Goal: Obtain resource: Obtain resource

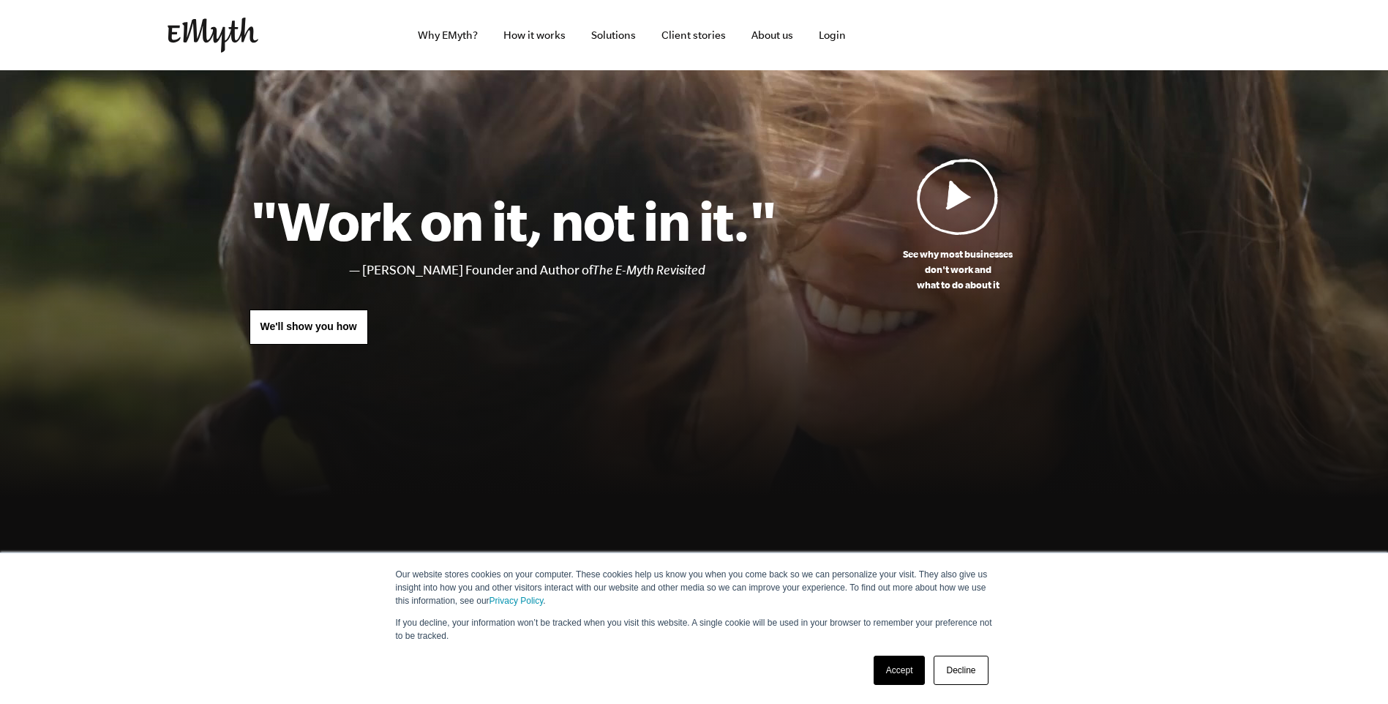
click at [902, 679] on link "Accept" at bounding box center [899, 669] width 52 height 29
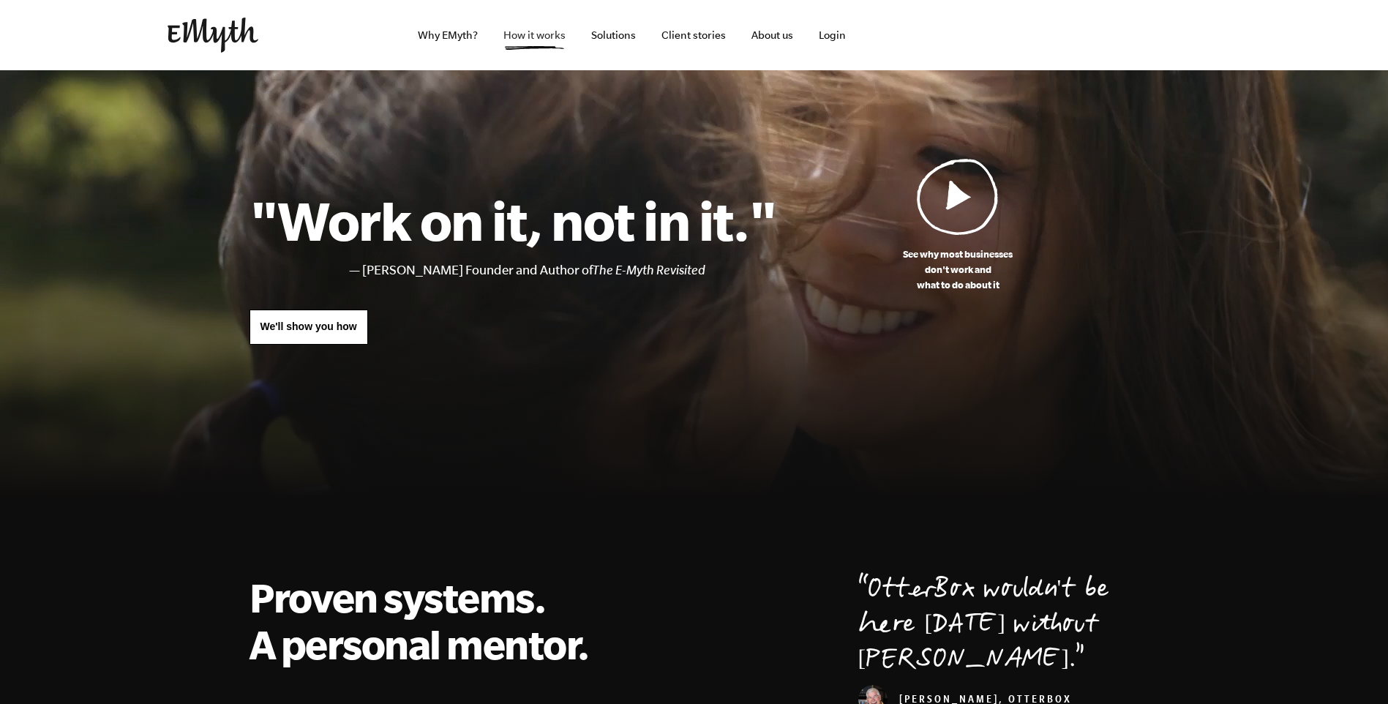
click at [546, 38] on link "How it works" at bounding box center [535, 35] width 86 height 70
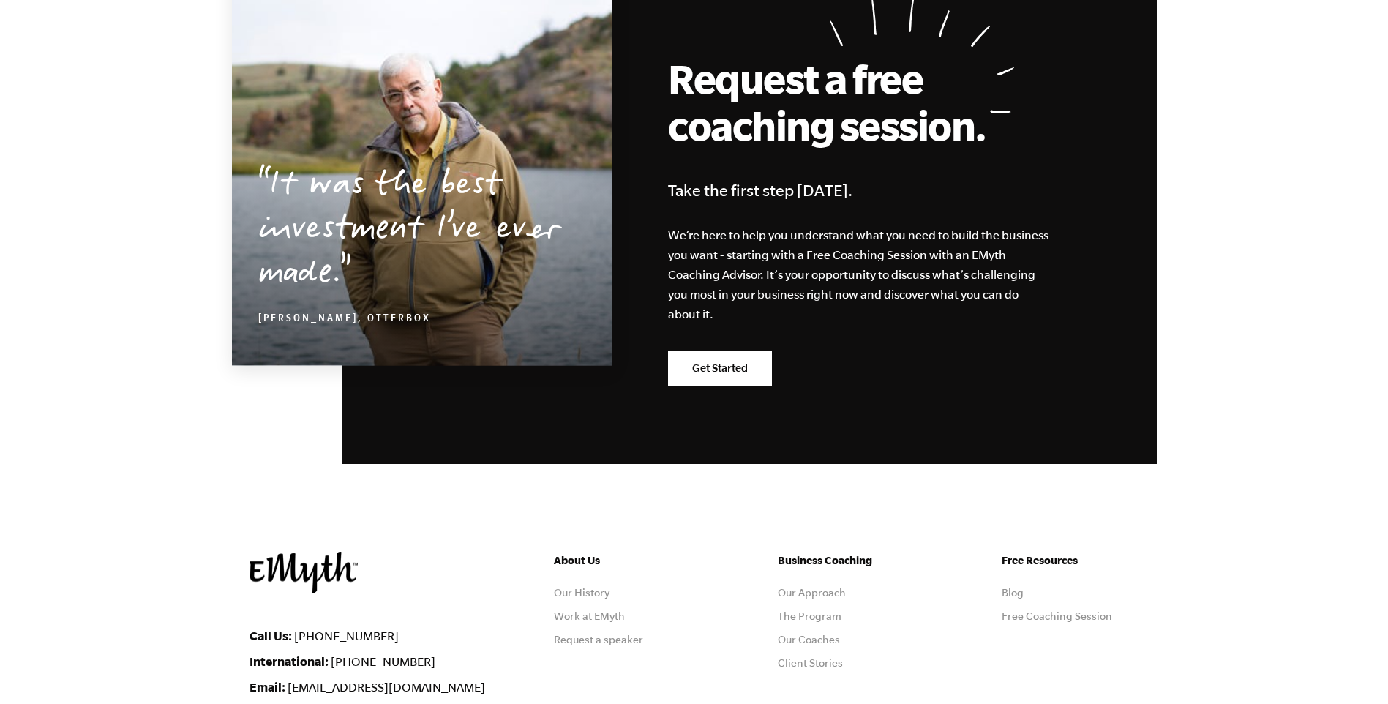
scroll to position [7178, 0]
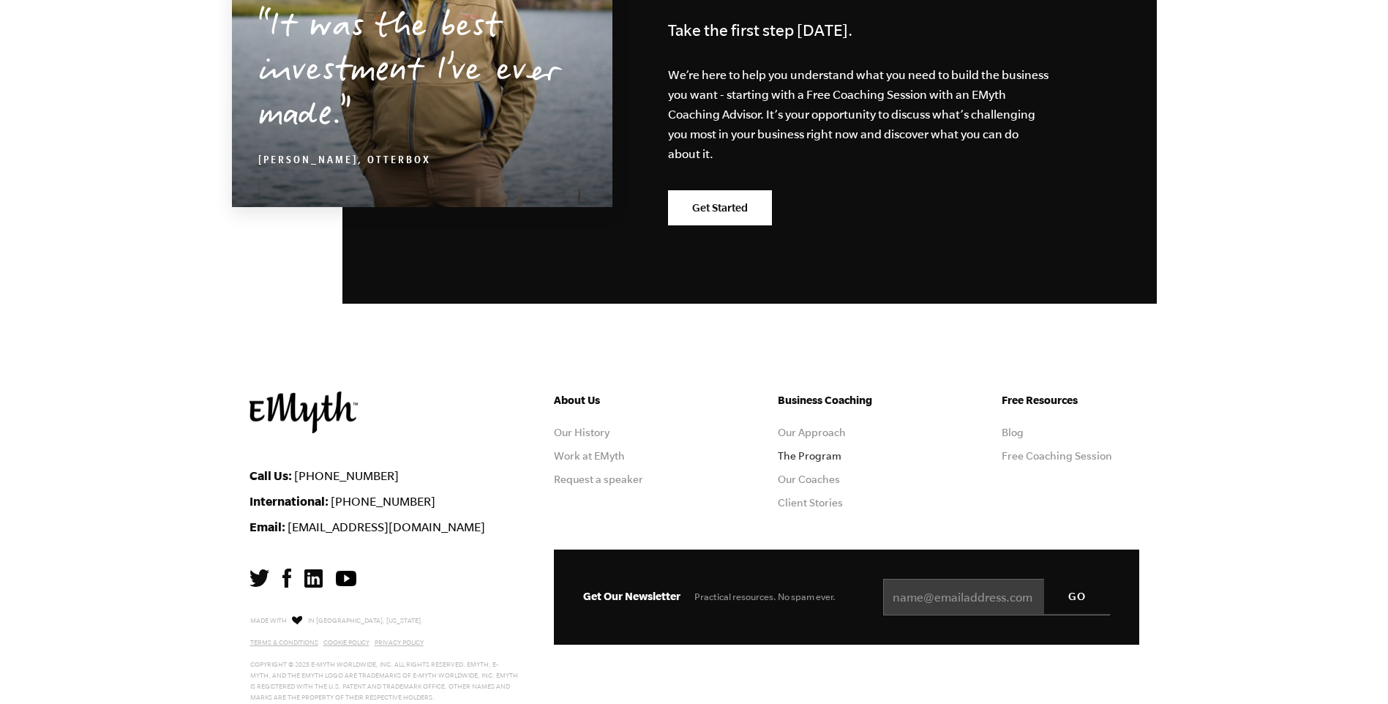
click at [802, 450] on link "The Program" at bounding box center [810, 456] width 64 height 12
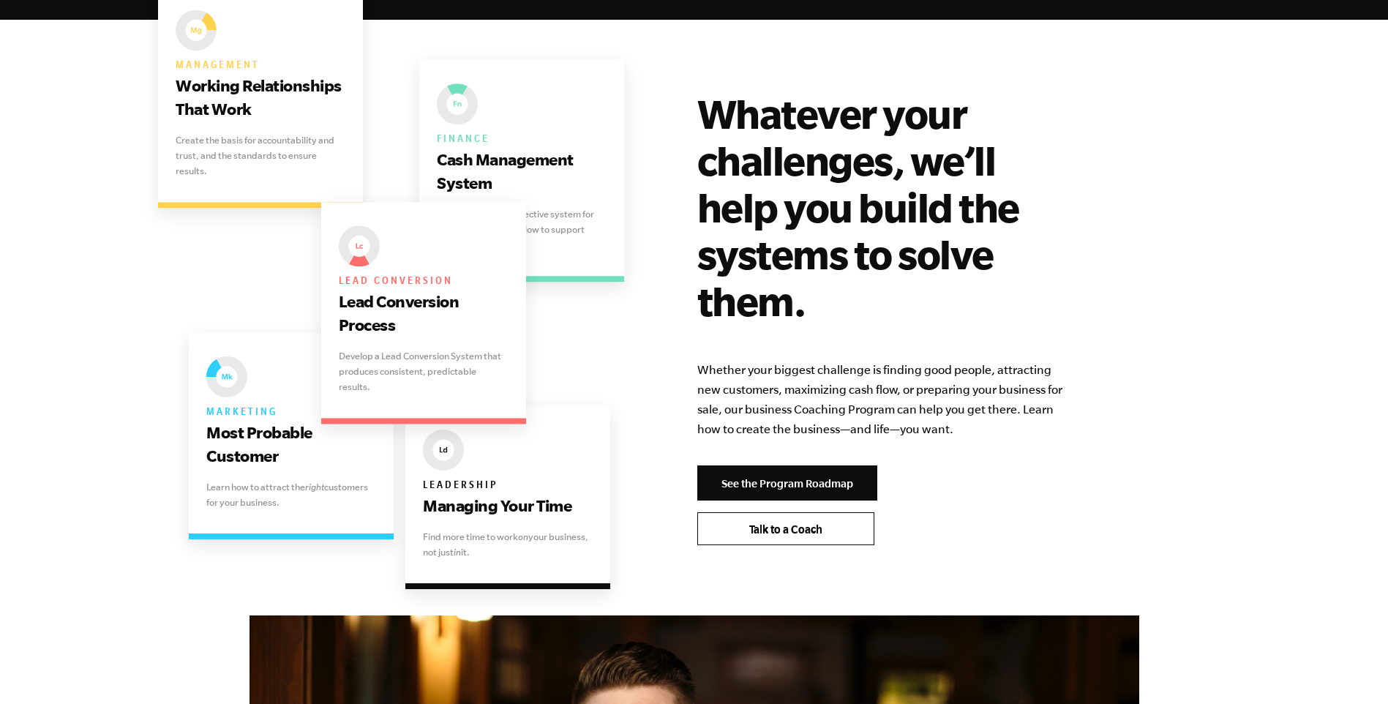
scroll to position [2926, 0]
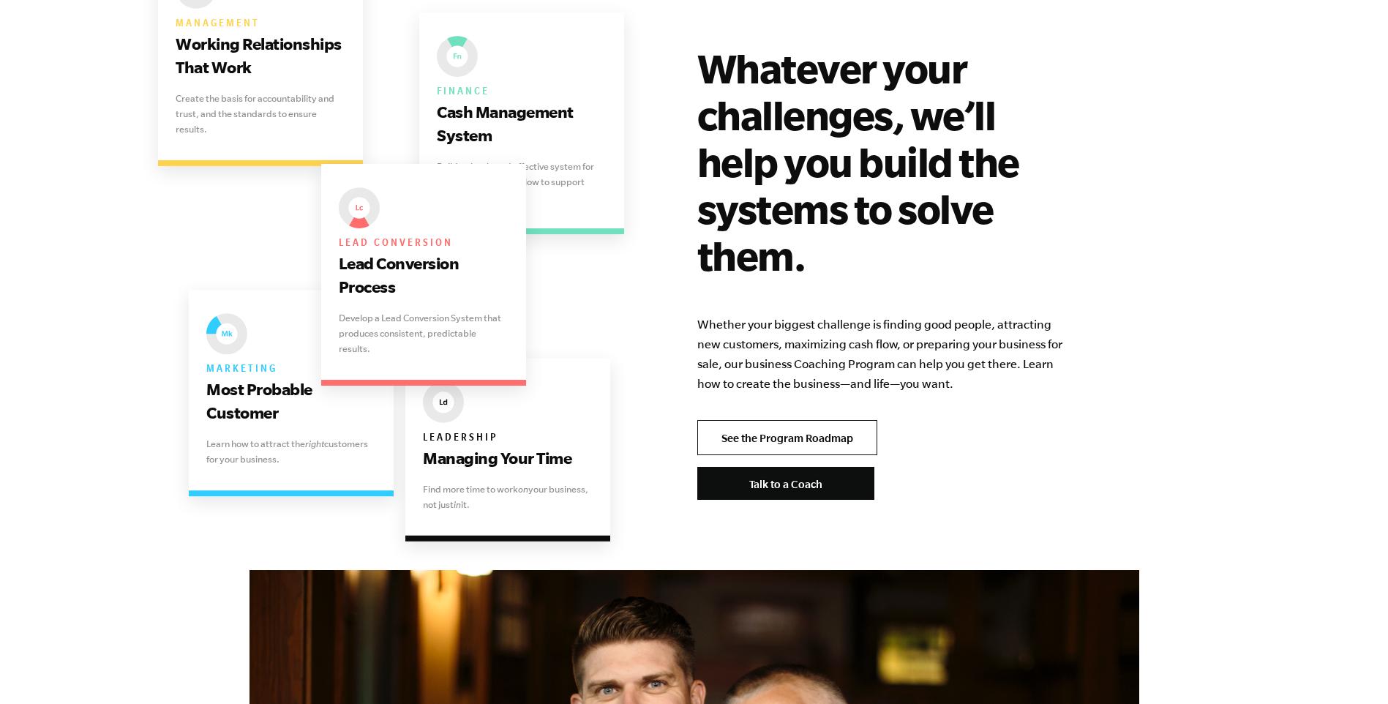
click at [725, 420] on link "See the Program Roadmap" at bounding box center [787, 437] width 180 height 35
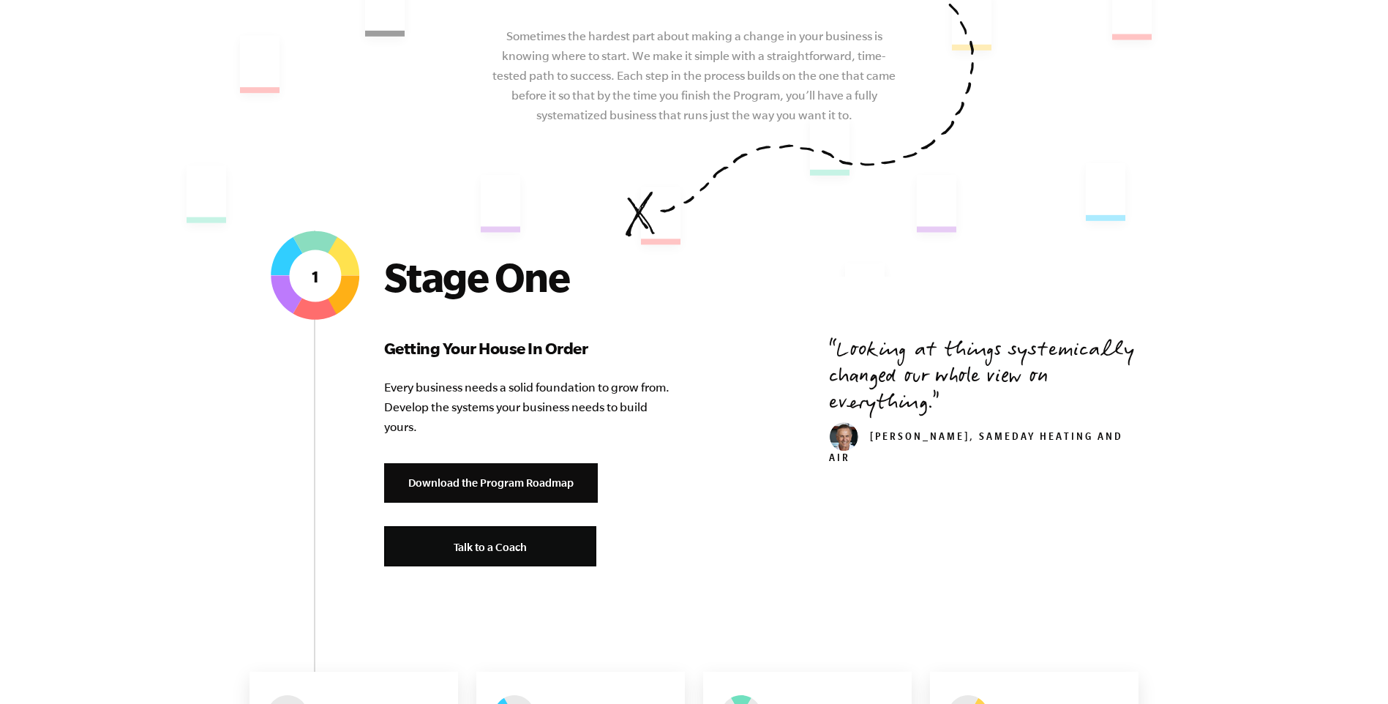
scroll to position [366, 0]
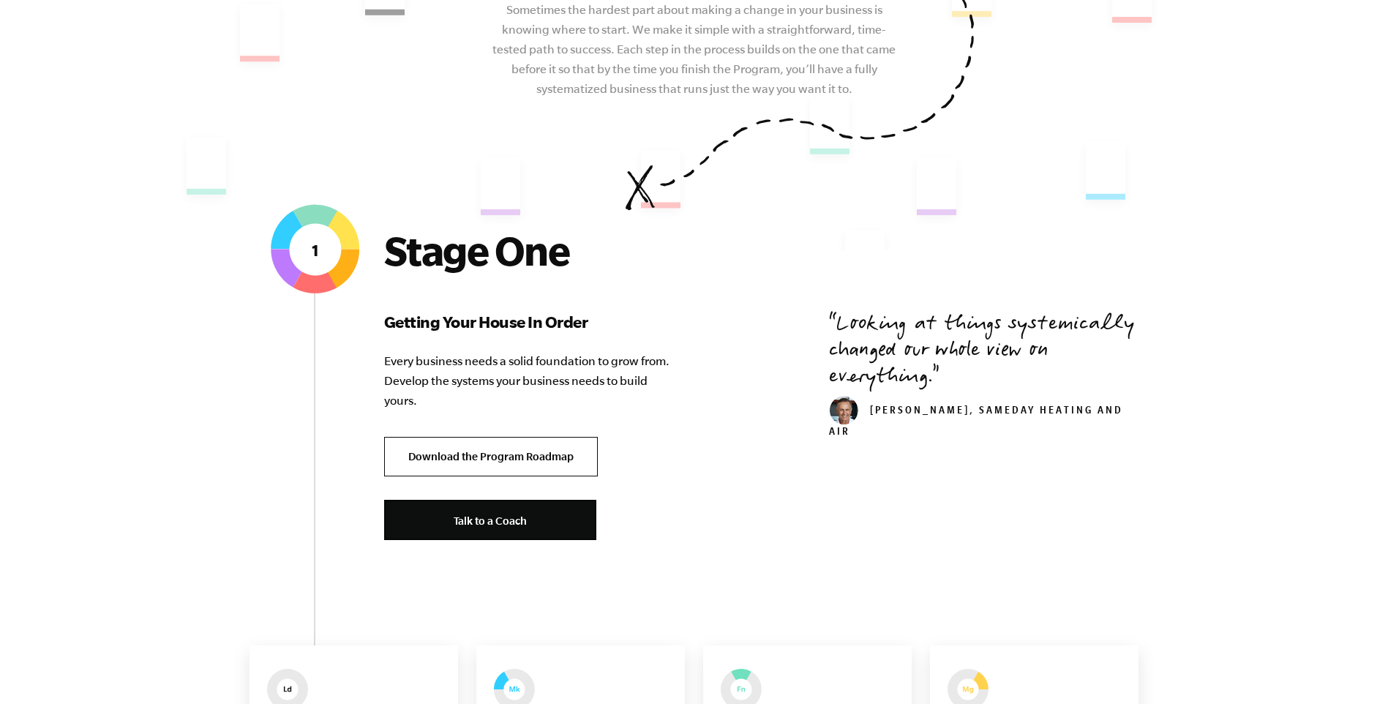
click at [562, 456] on link "Download the Program Roadmap" at bounding box center [491, 457] width 214 height 40
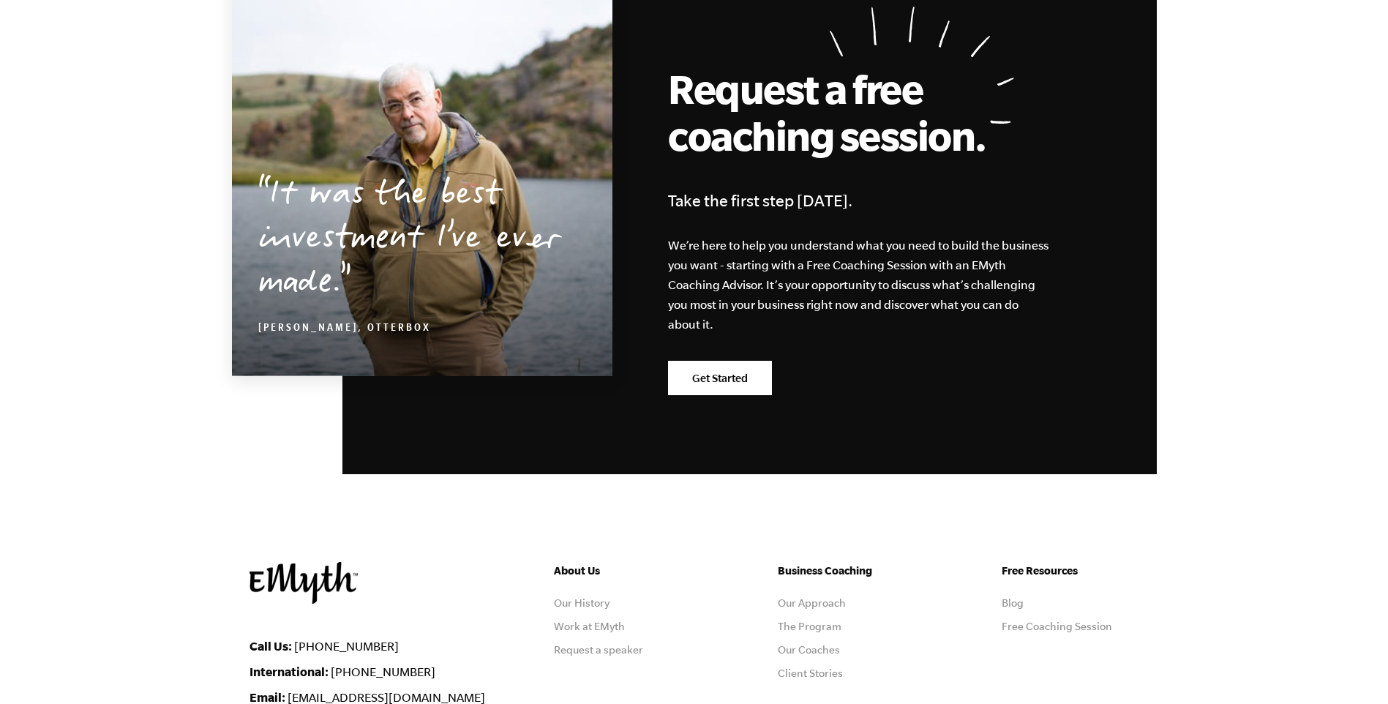
scroll to position [4092, 0]
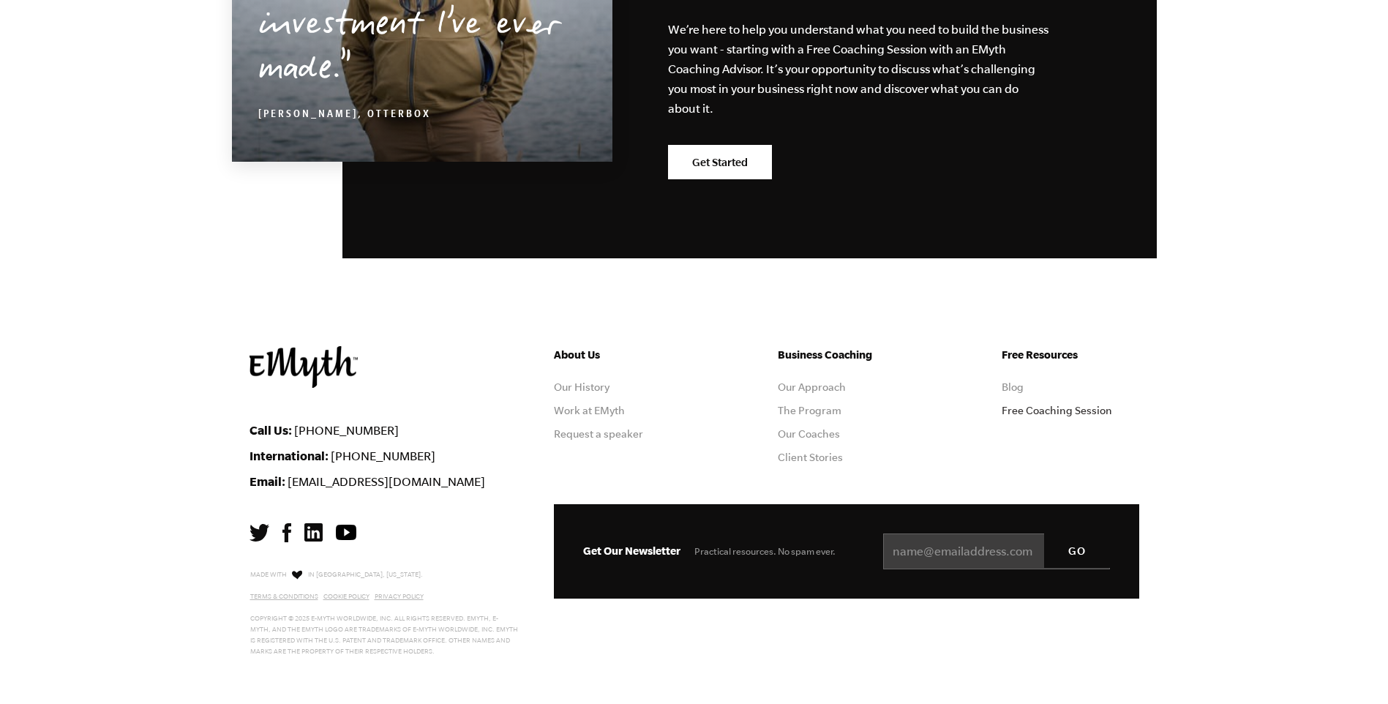
click at [1033, 410] on link "Free Coaching Session" at bounding box center [1056, 410] width 110 height 12
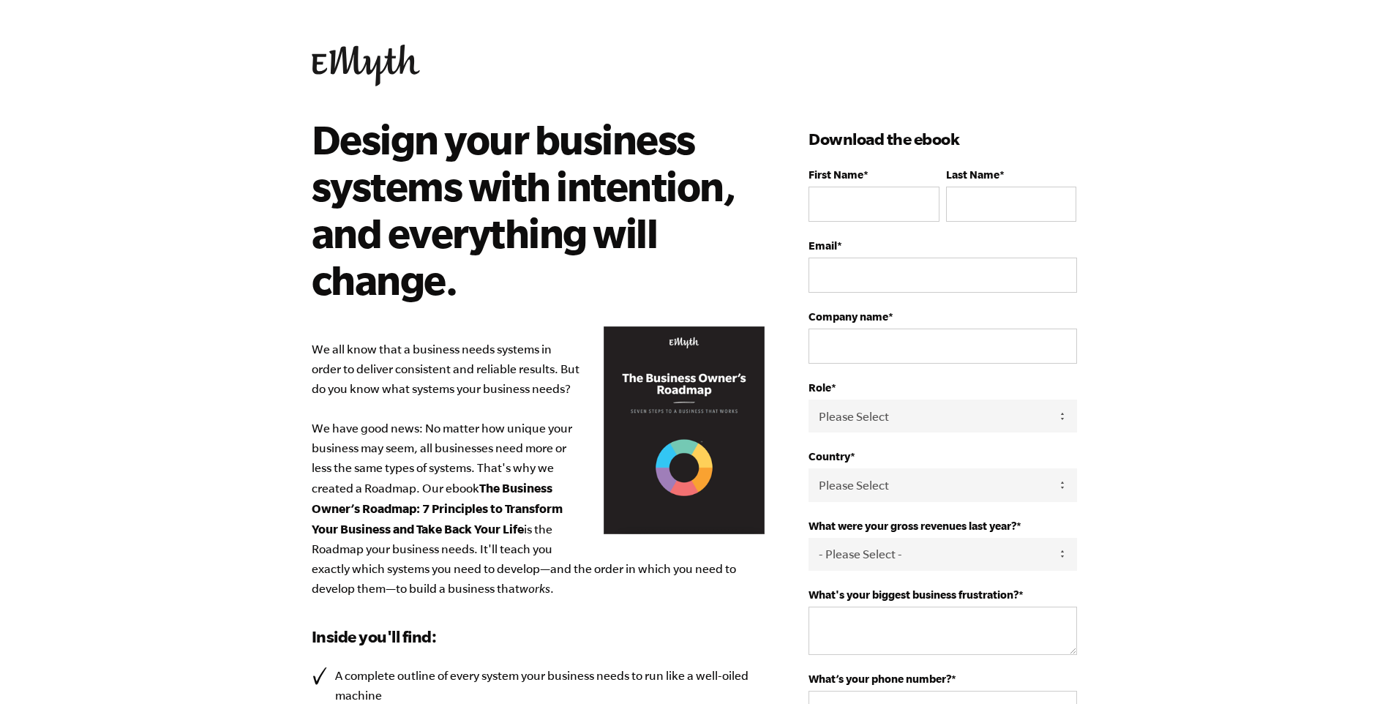
click at [679, 440] on p "We all know that a business needs systems in order to deliver consistent and re…" at bounding box center [538, 468] width 453 height 259
click at [1226, 257] on body "Design your business systems with intention, and everything will change. We all…" at bounding box center [694, 352] width 1388 height 704
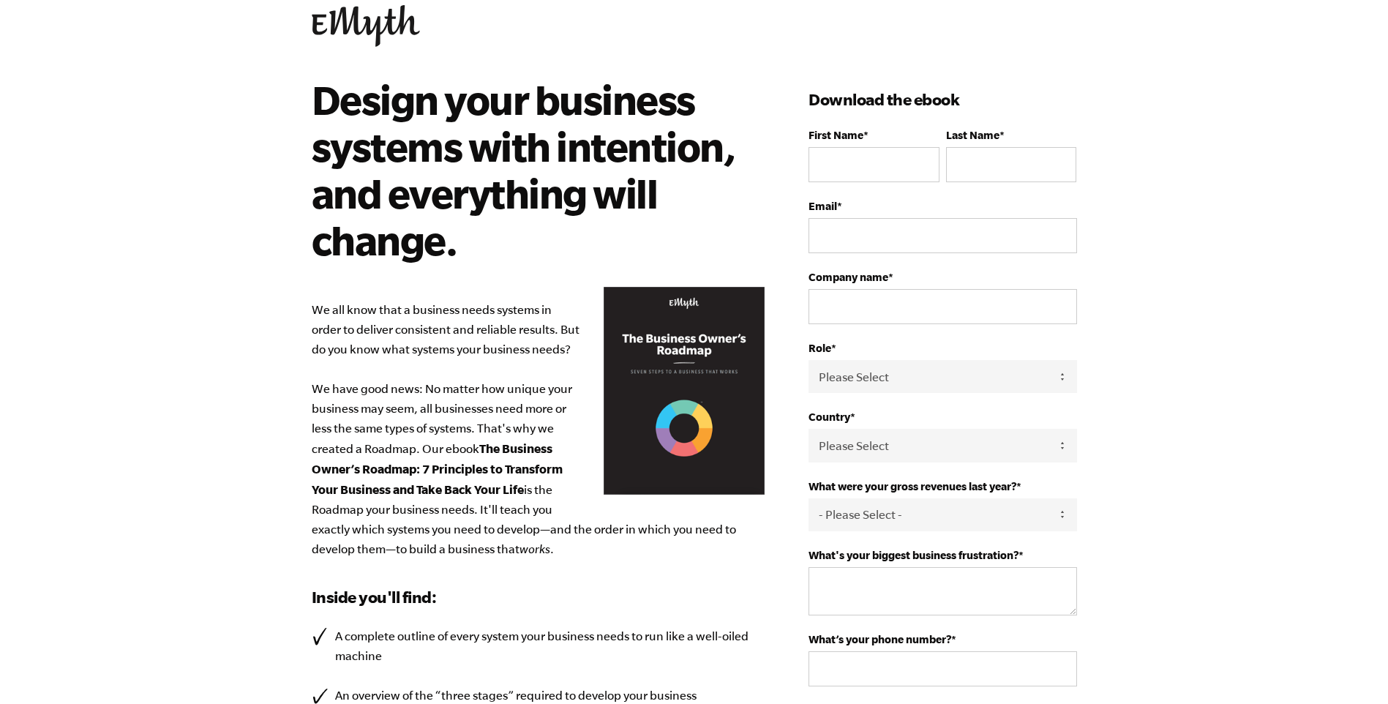
scroll to position [73, 0]
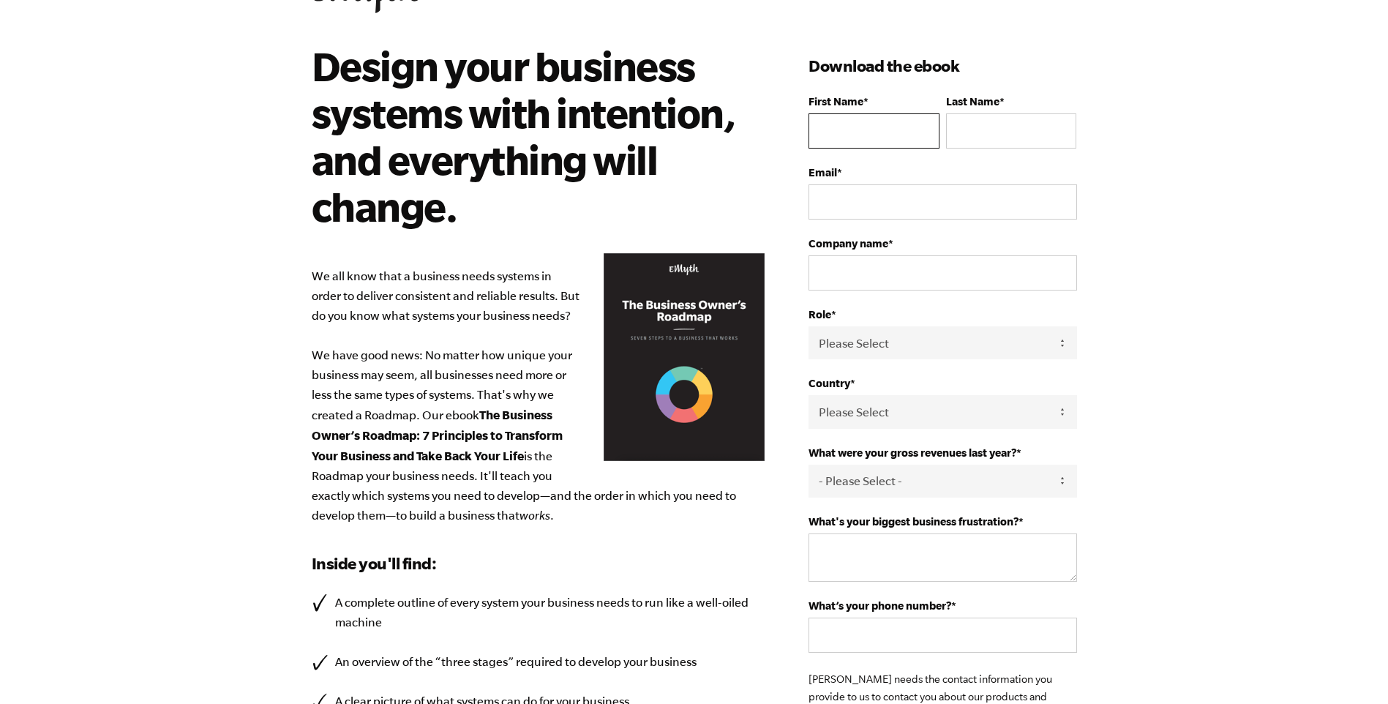
click at [882, 119] on input "First Name *" at bounding box center [873, 130] width 130 height 35
type input "Specialist"
type input "Executive"
type input "[EMAIL_ADDRESS][DOMAIN_NAME]"
type input "Admin Tech LLC"
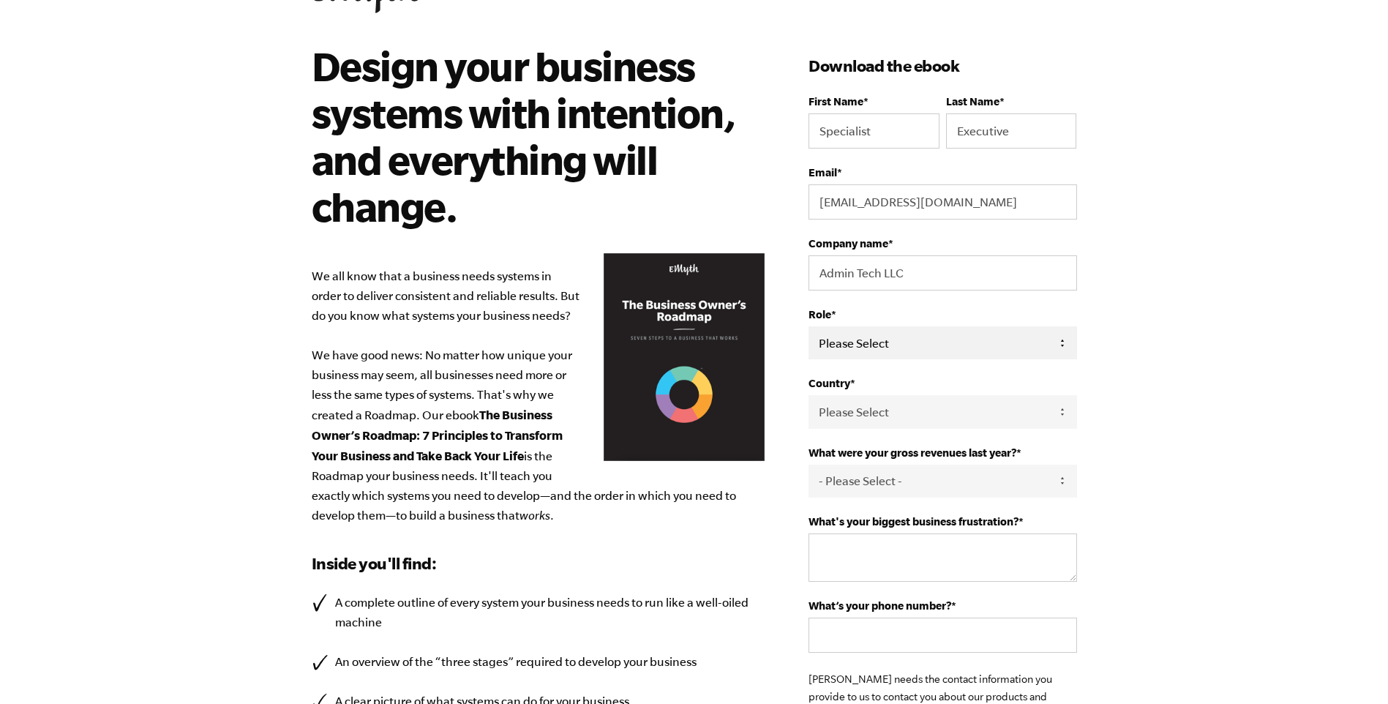
click at [911, 334] on select "Please Select Owner Partner / Co-Owner Executive Employee / Other" at bounding box center [942, 342] width 268 height 33
select select "Owner"
click at [808, 326] on select "Please Select Owner Partner / Co-Owner Executive Employee / Other" at bounding box center [942, 342] width 268 height 33
click at [887, 412] on select "Please Select [GEOGRAPHIC_DATA] [GEOGRAPHIC_DATA] [GEOGRAPHIC_DATA] [GEOGRAPHIC…" at bounding box center [942, 411] width 268 height 33
select select "[GEOGRAPHIC_DATA]"
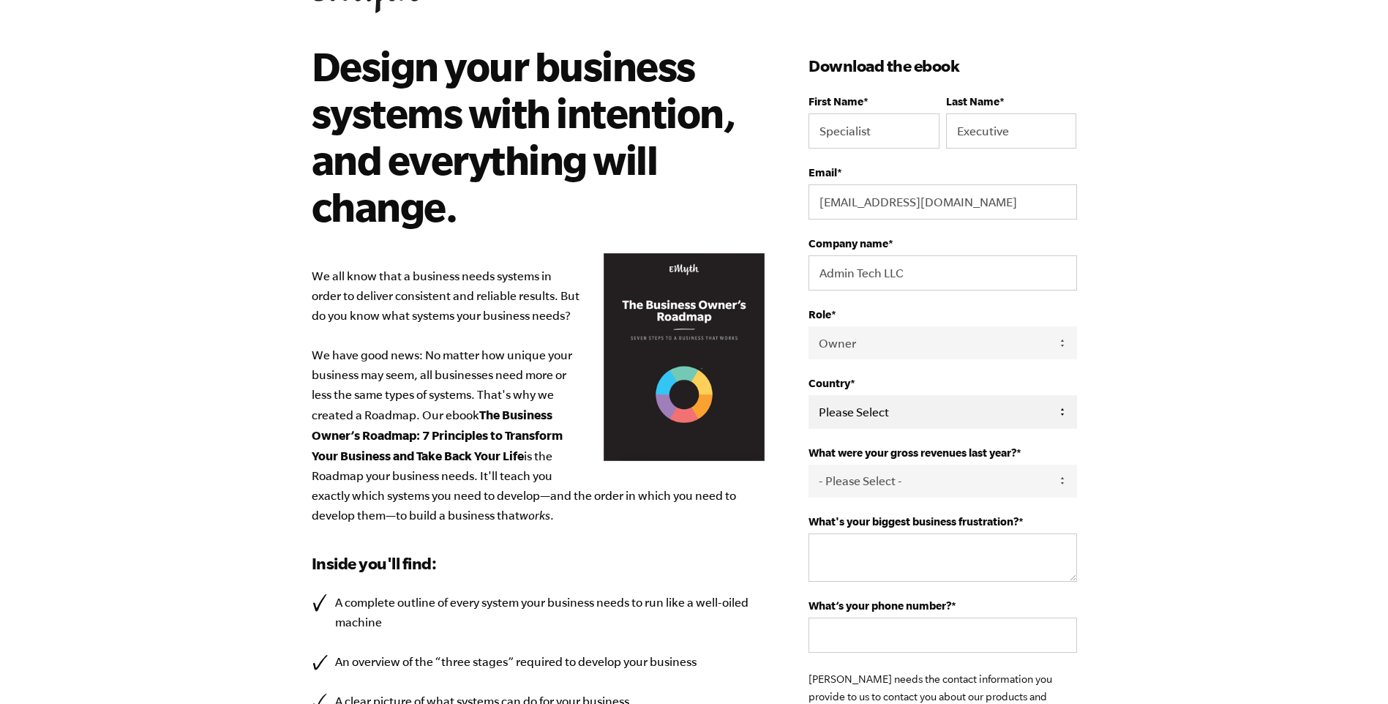
click at [808, 395] on select "Please Select [GEOGRAPHIC_DATA] [GEOGRAPHIC_DATA] [GEOGRAPHIC_DATA] [GEOGRAPHIC…" at bounding box center [942, 411] width 268 height 33
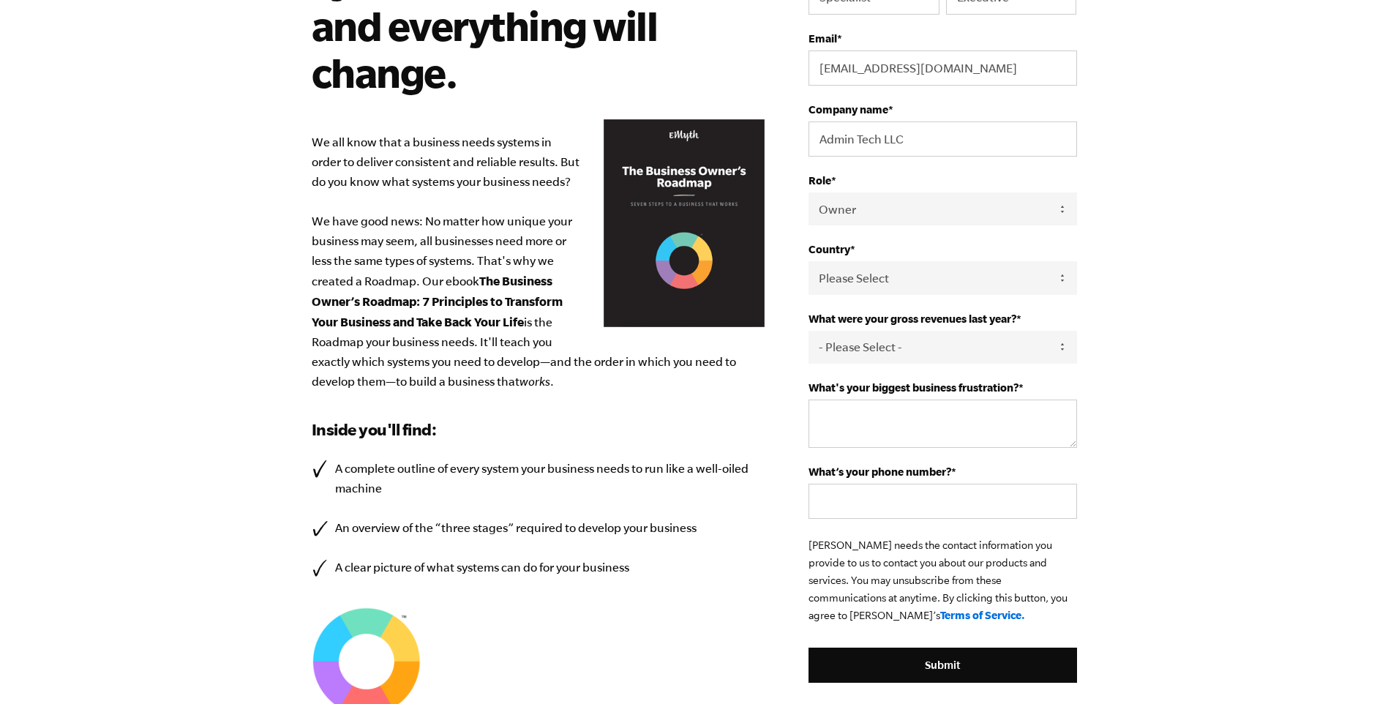
scroll to position [219, 0]
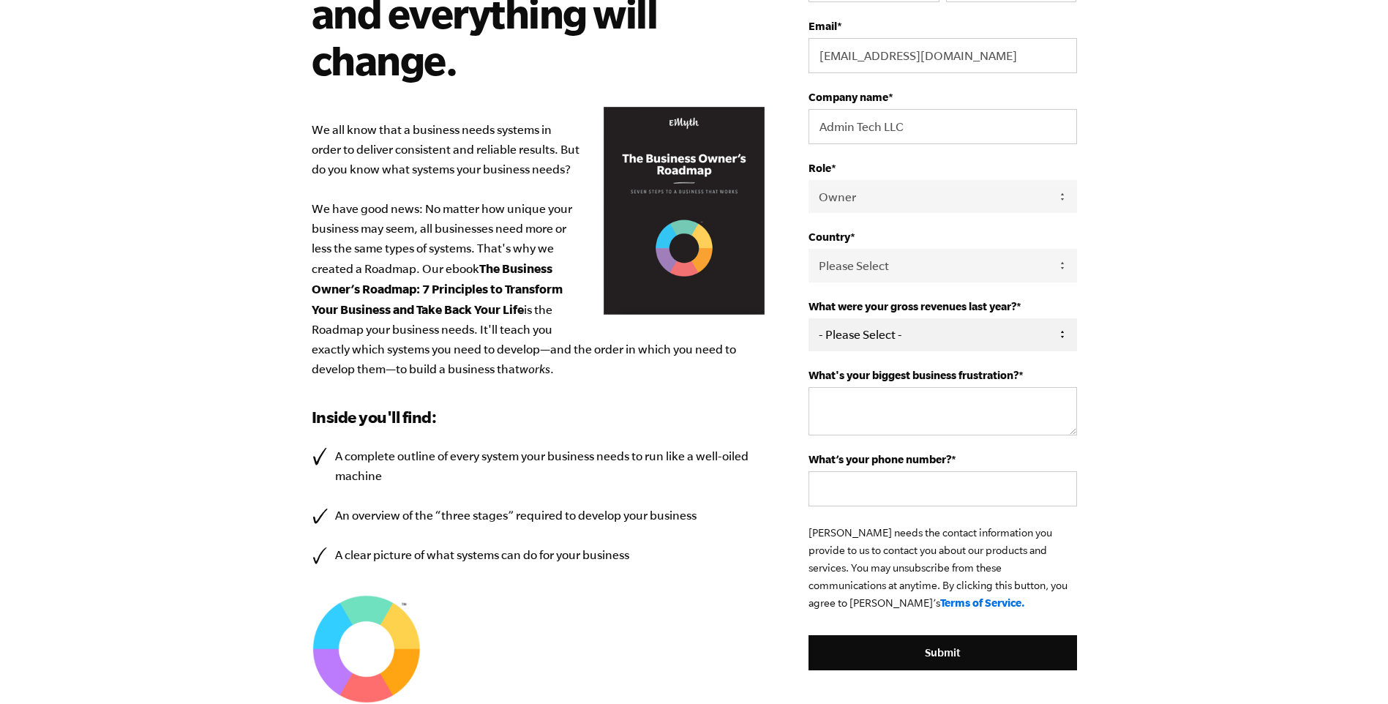
click at [878, 336] on select "- Please Select - 0-75K 76-150K 151-275K 276-500K 501-750K 751-1M 1-2.5M 2.5-5M…" at bounding box center [942, 334] width 268 height 33
select select "0-75K"
click at [808, 318] on select "- Please Select - 0-75K 76-150K 151-275K 276-500K 501-750K 751-1M 1-2.5M 2.5-5M…" at bounding box center [942, 334] width 268 height 33
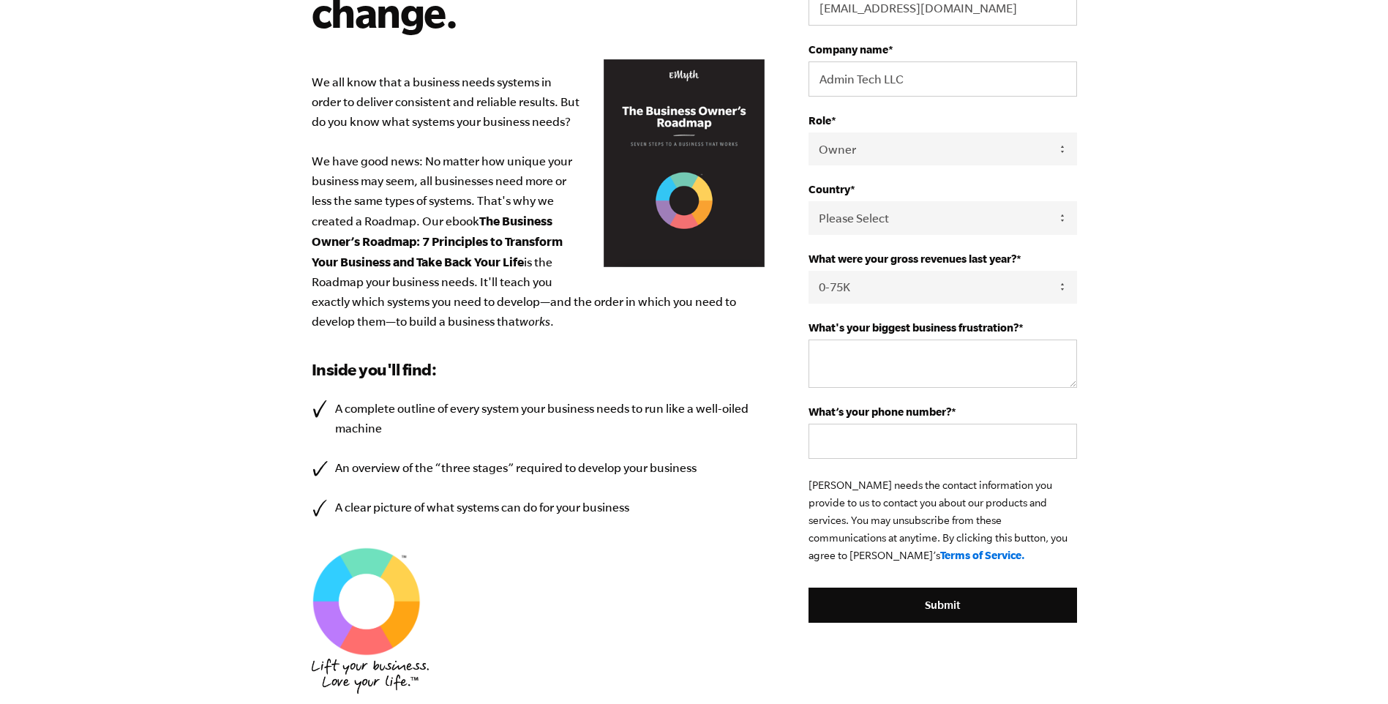
scroll to position [293, 0]
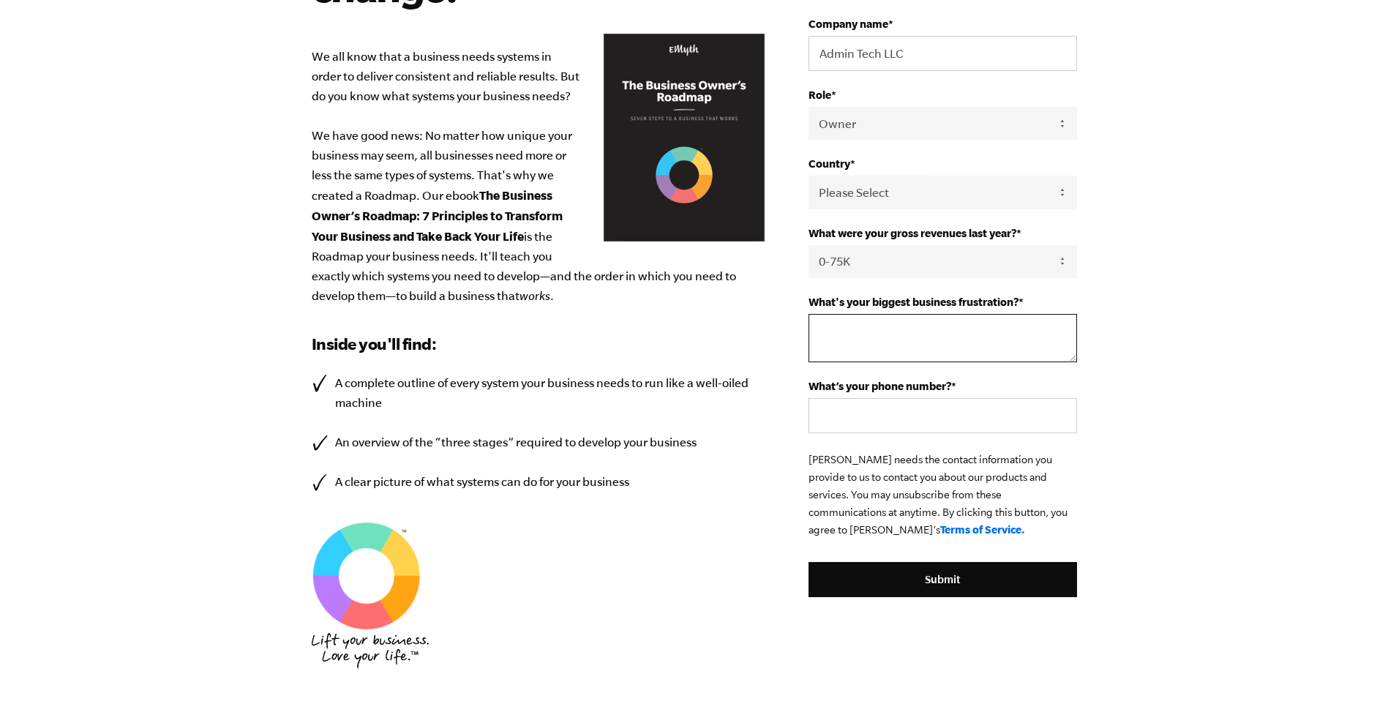
click at [993, 343] on textarea "What's your biggest business frustration? *" at bounding box center [942, 338] width 268 height 48
click at [889, 418] on div "What’s your phone number? *" at bounding box center [942, 406] width 268 height 53
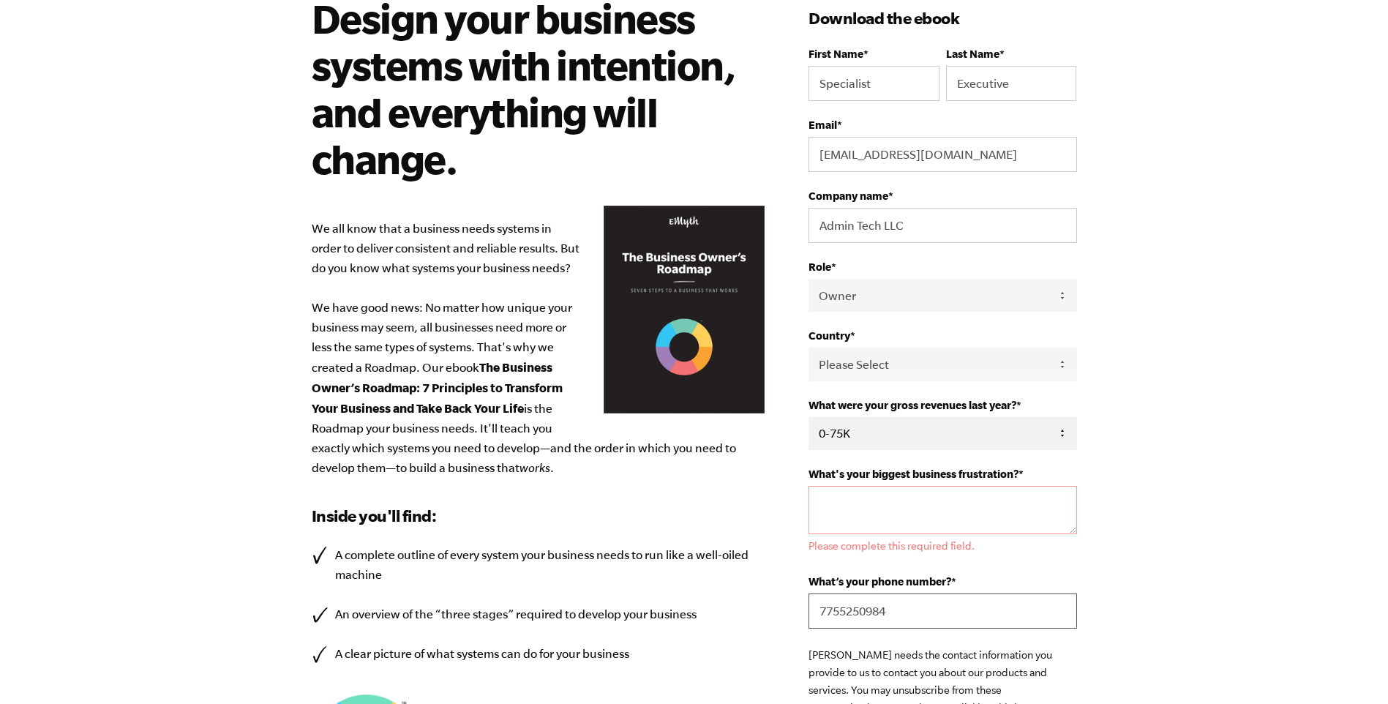
scroll to position [146, 0]
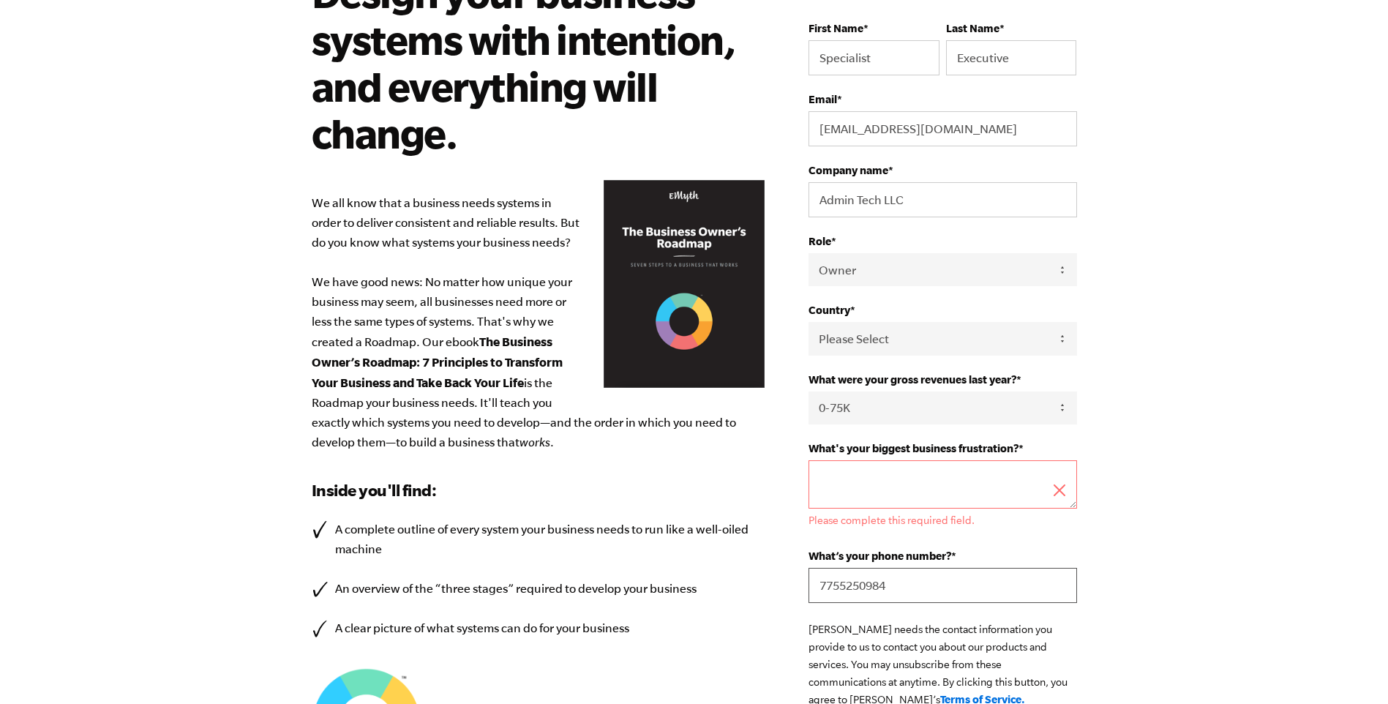
type input "7755250984"
click at [862, 470] on textarea "What's your biggest business frustration? *" at bounding box center [942, 484] width 268 height 48
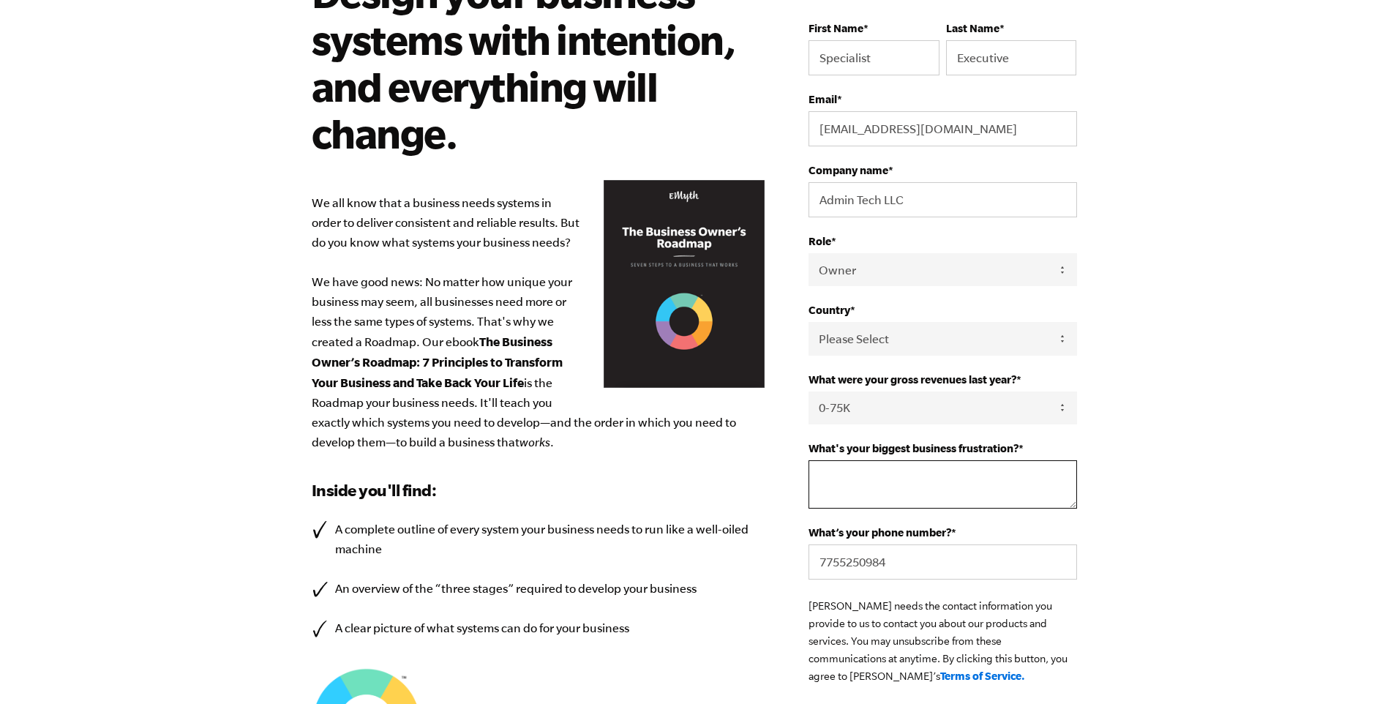
click at [914, 470] on textarea "What's your biggest business frustration? *" at bounding box center [942, 484] width 268 height 48
click at [863, 475] on textarea "What's your biggest business frustration? *" at bounding box center [942, 484] width 268 height 48
click at [870, 485] on textarea "What's your biggest business frustration? *" at bounding box center [942, 484] width 268 height 48
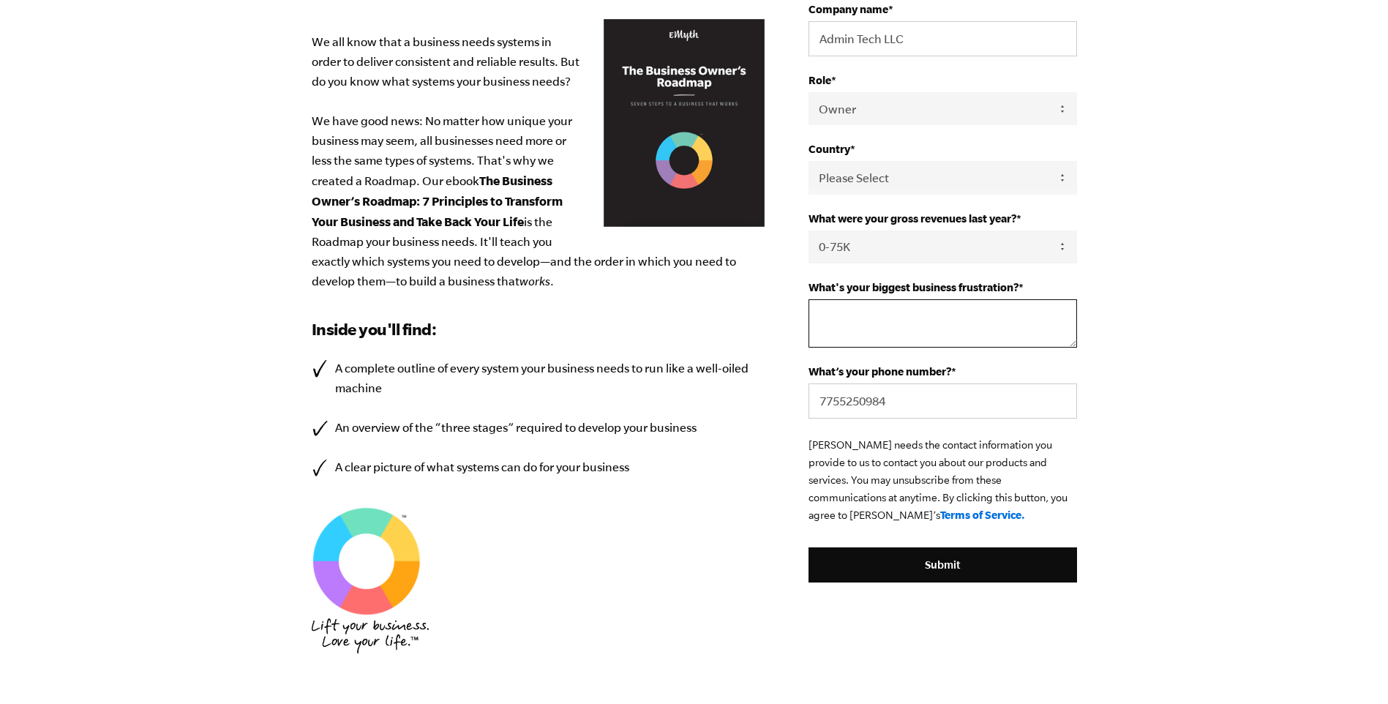
scroll to position [219, 0]
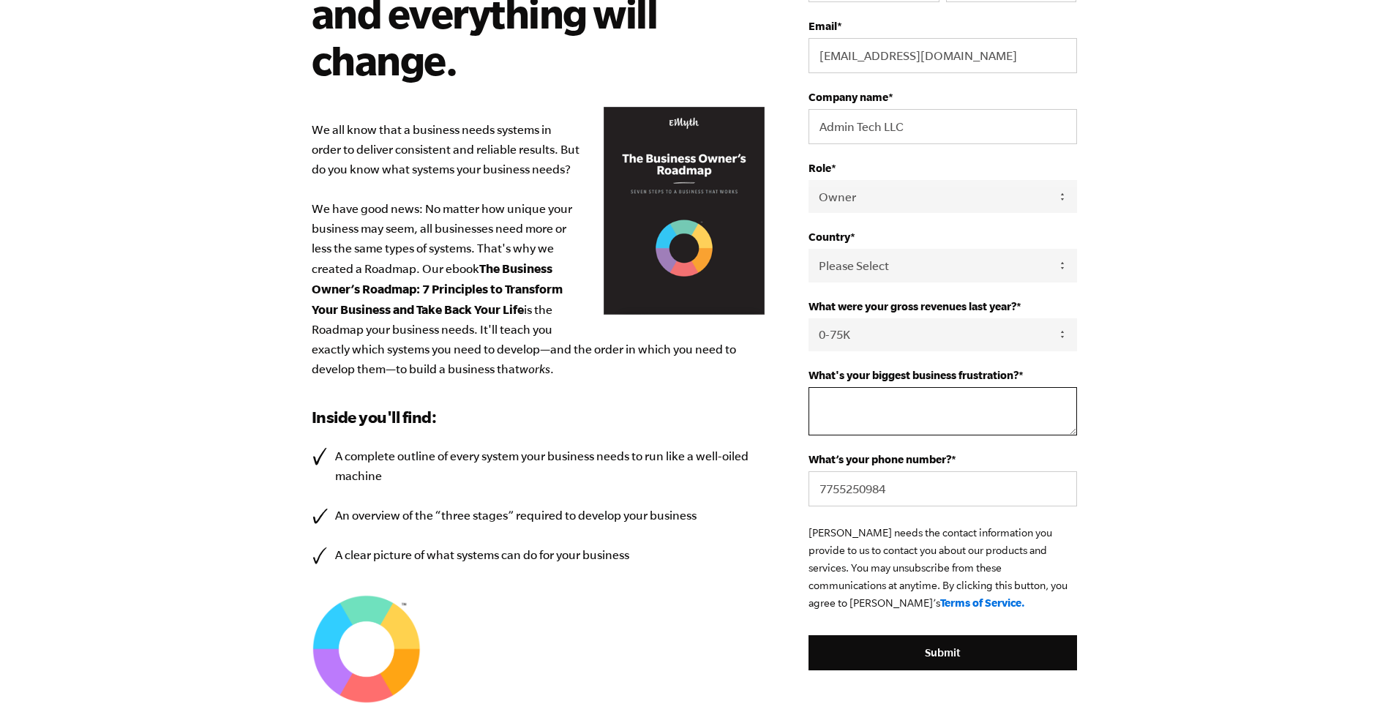
click at [865, 404] on textarea "What's your biggest business frustration? *" at bounding box center [942, 411] width 268 height 48
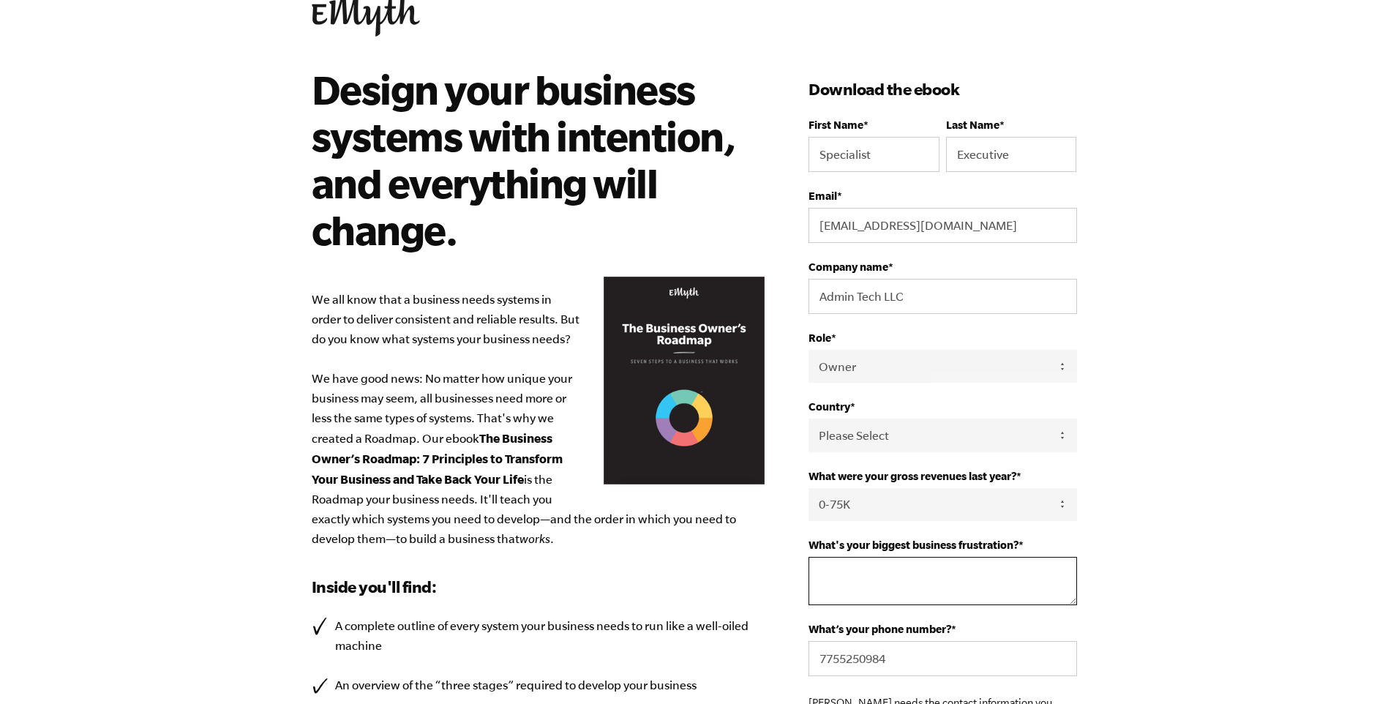
scroll to position [0, 0]
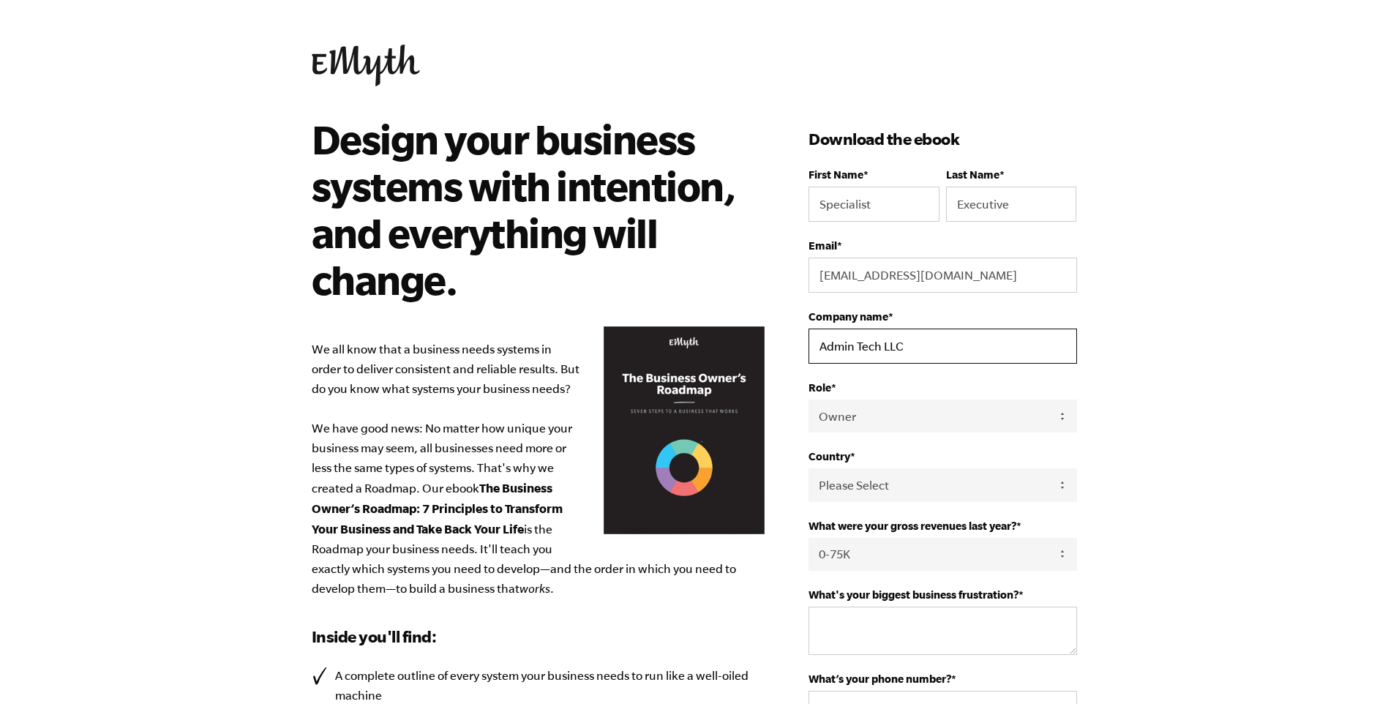
click at [903, 345] on input "Admin Tech LLC" at bounding box center [942, 345] width 268 height 35
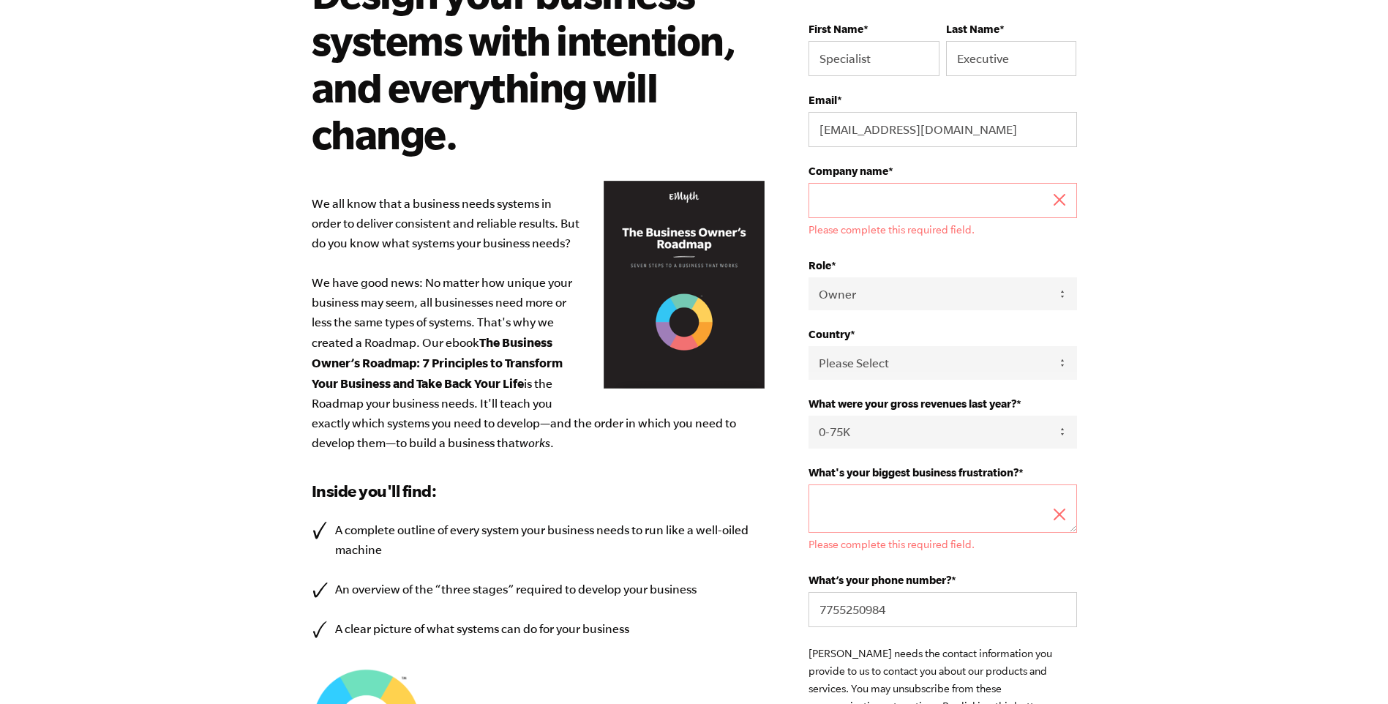
scroll to position [146, 0]
click at [1260, 418] on body "Design your business systems with intention, and everything will change. We all…" at bounding box center [694, 206] width 1388 height 704
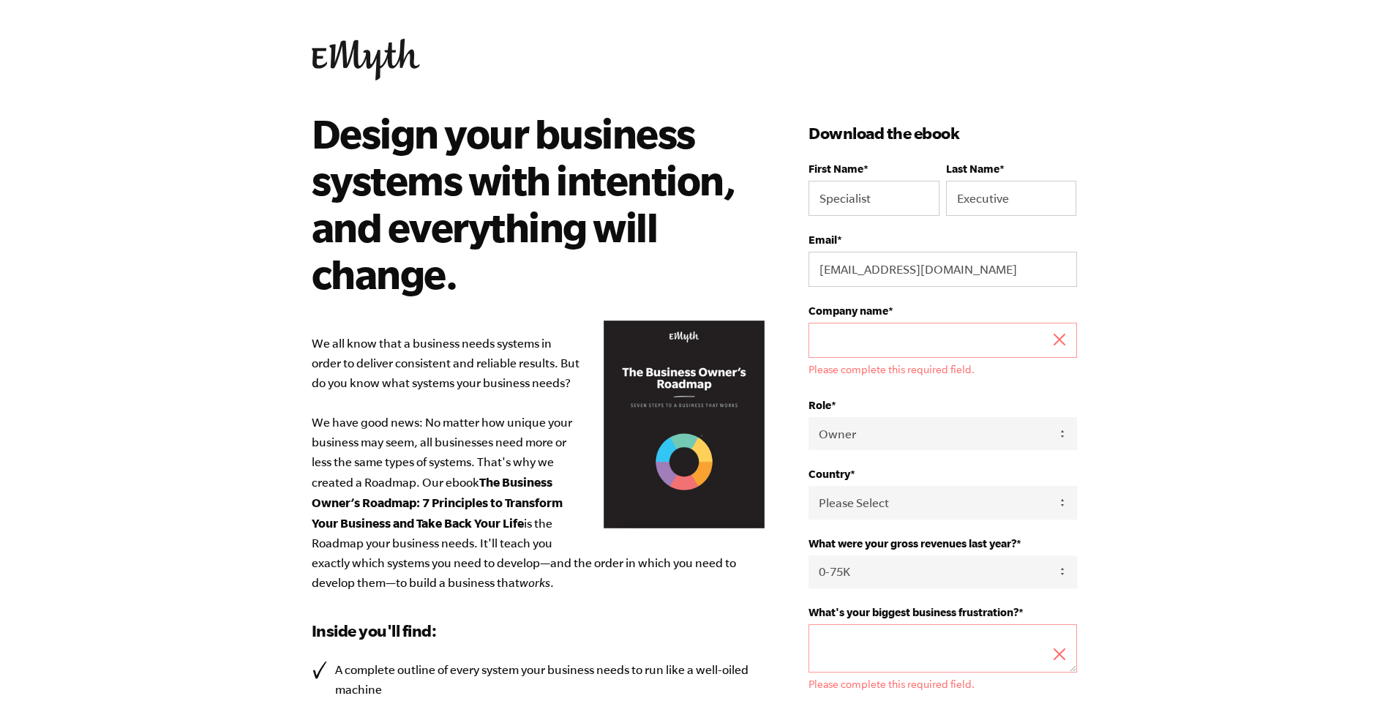
scroll to position [0, 0]
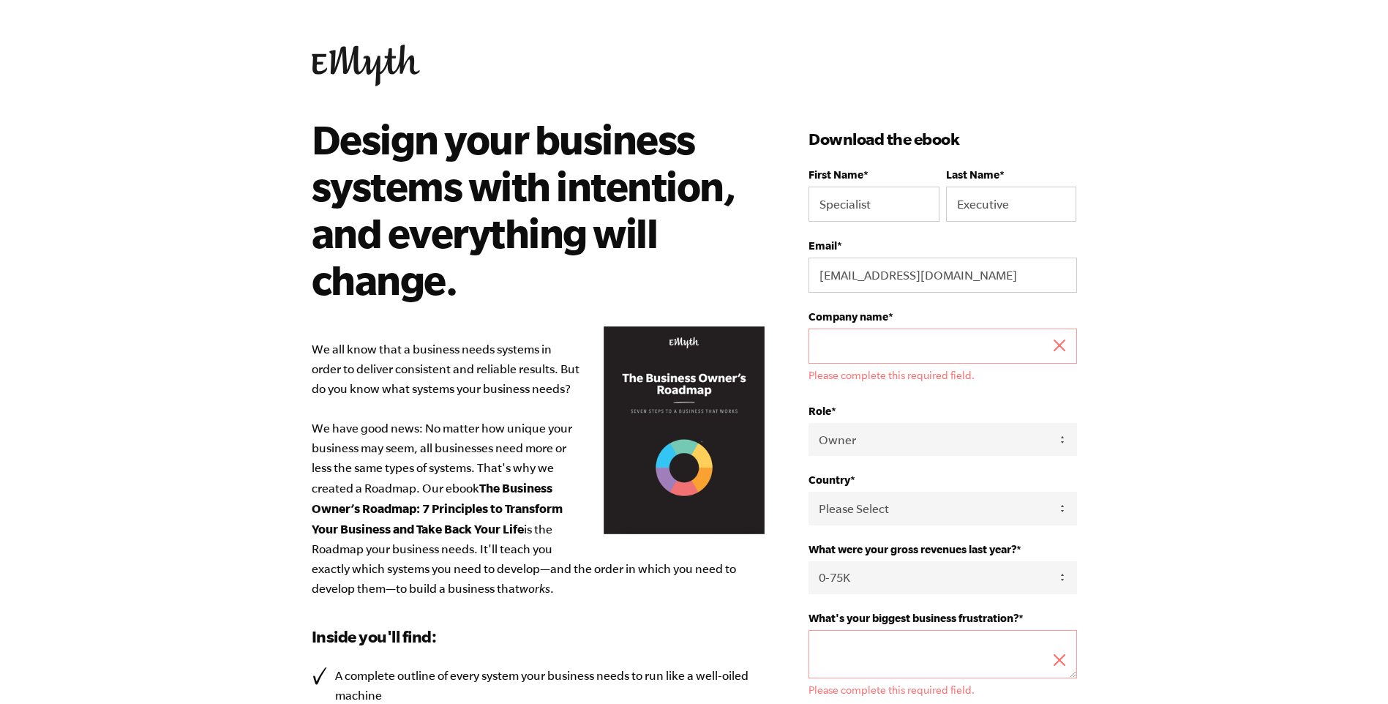
click at [1063, 369] on ul "Please complete this required field." at bounding box center [942, 375] width 268 height 12
click at [882, 338] on input "Company name *" at bounding box center [942, 345] width 268 height 35
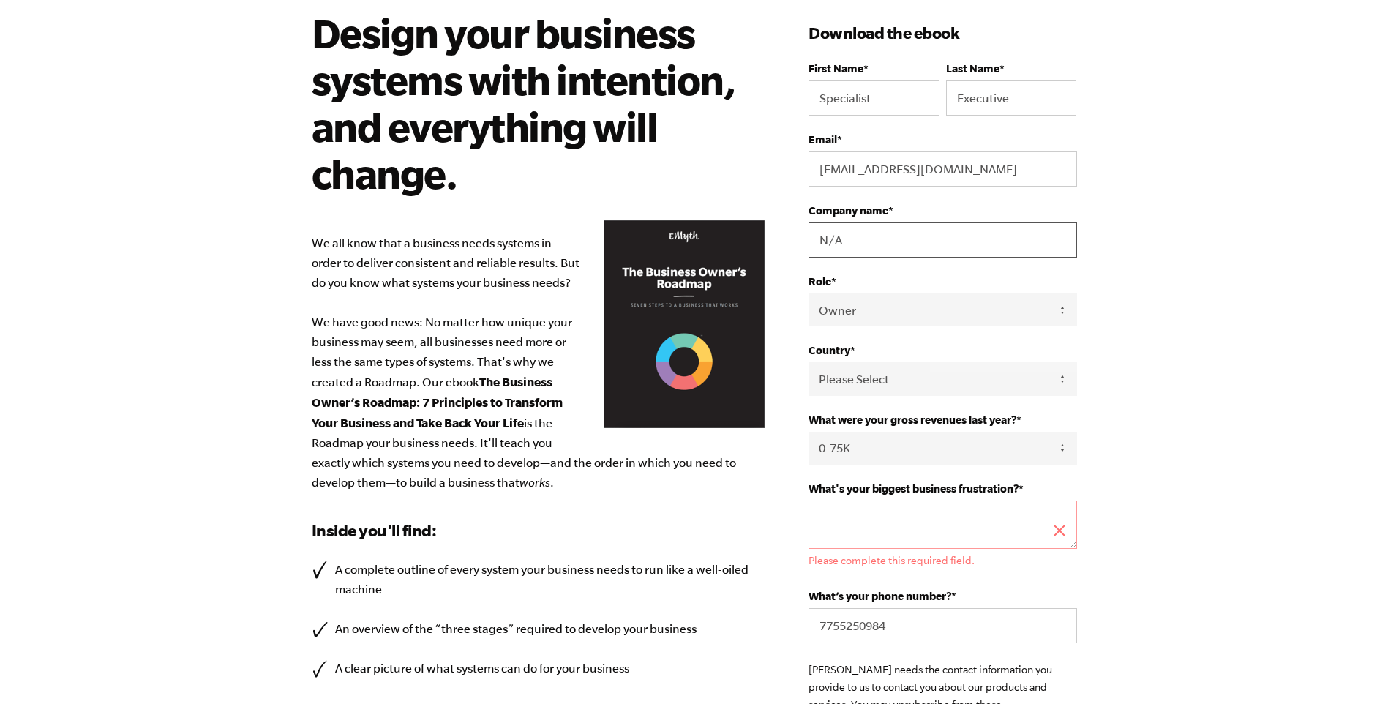
scroll to position [146, 0]
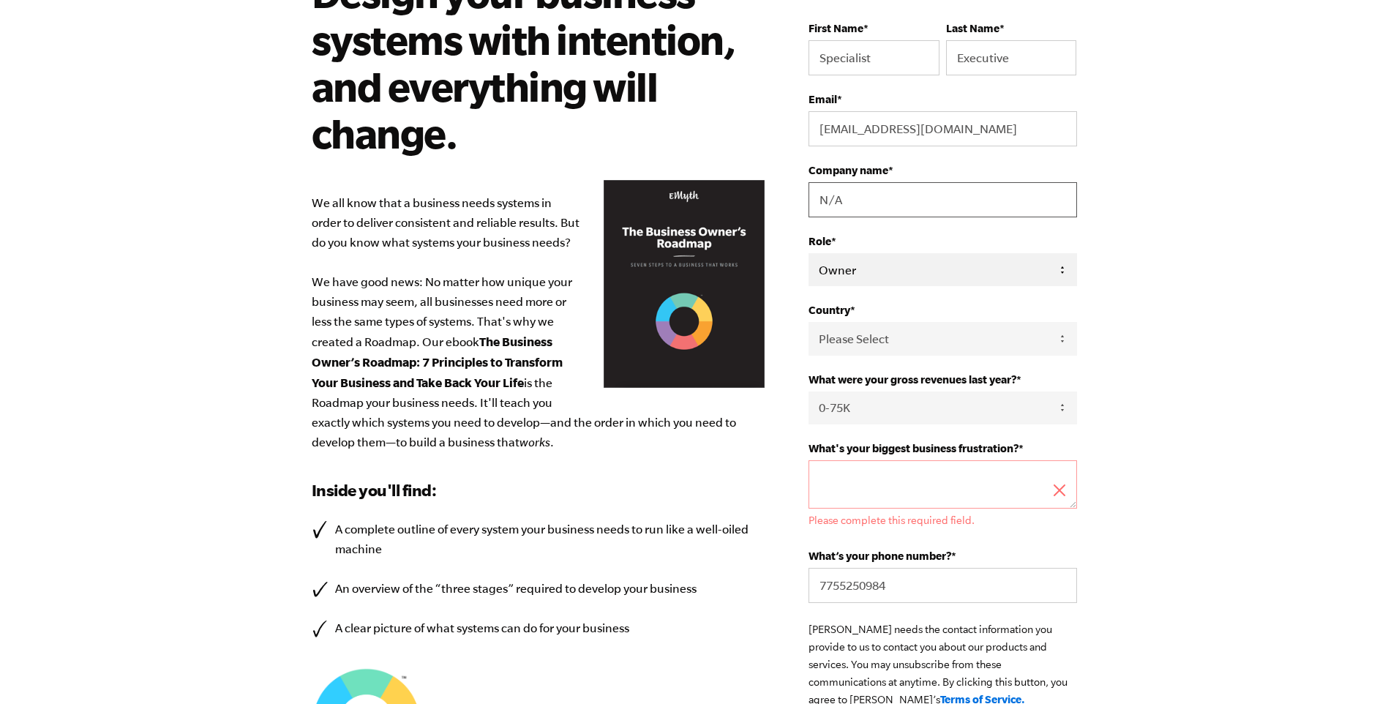
type input "N/A"
click at [855, 262] on select "Please Select Owner Partner / Co-Owner Executive Employee / Other" at bounding box center [942, 269] width 268 height 33
select select "Employee / Other"
click at [808, 253] on select "Please Select Owner Partner / Co-Owner Executive Employee / Other" at bounding box center [942, 269] width 268 height 33
click at [1192, 383] on body "Design your business systems with intention, and everything will change. We all…" at bounding box center [694, 206] width 1388 height 704
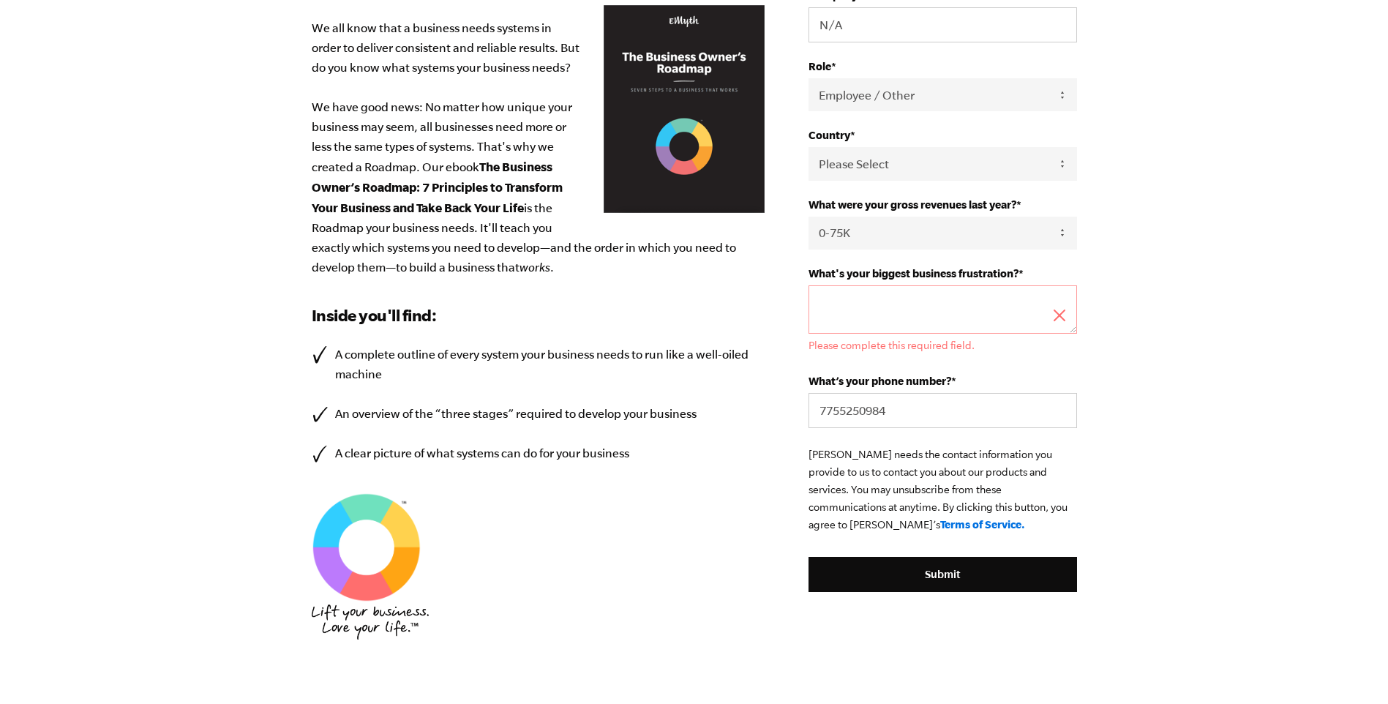
scroll to position [366, 0]
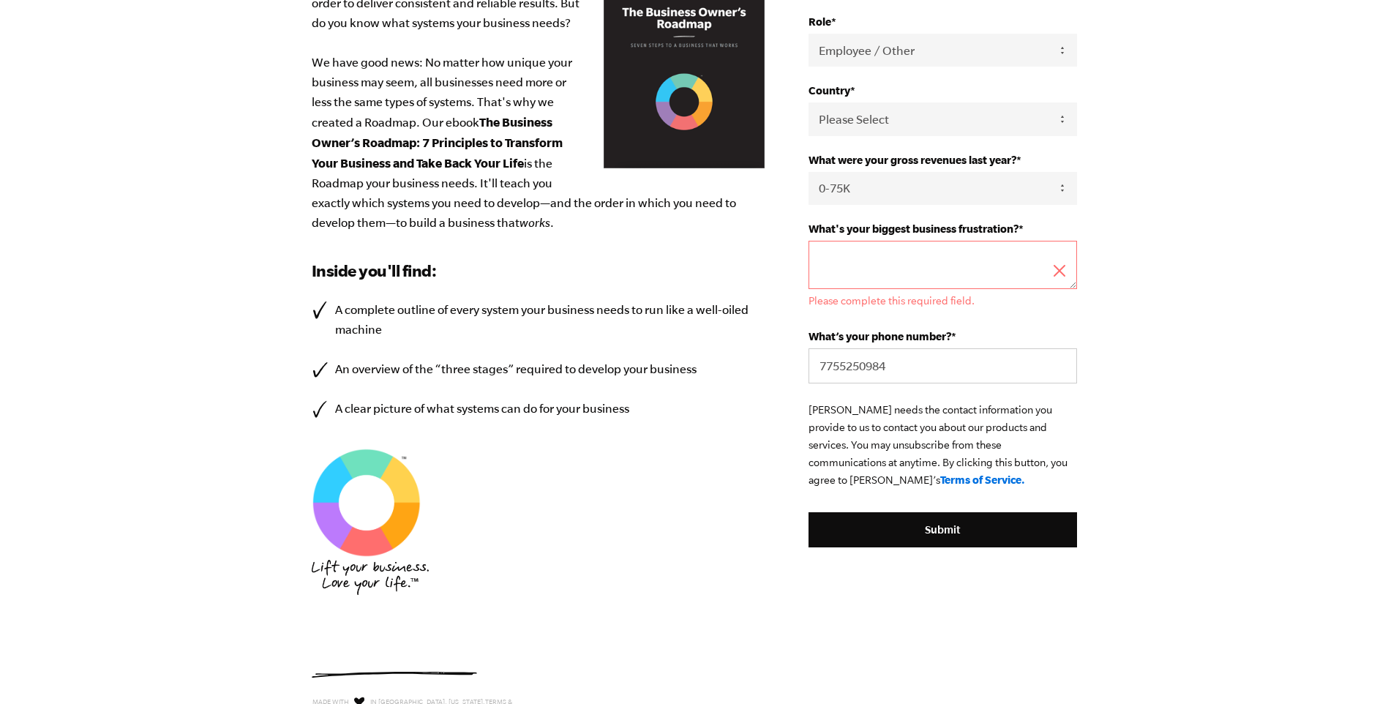
click at [881, 257] on textarea "What's your biggest business frustration? *" at bounding box center [942, 265] width 268 height 48
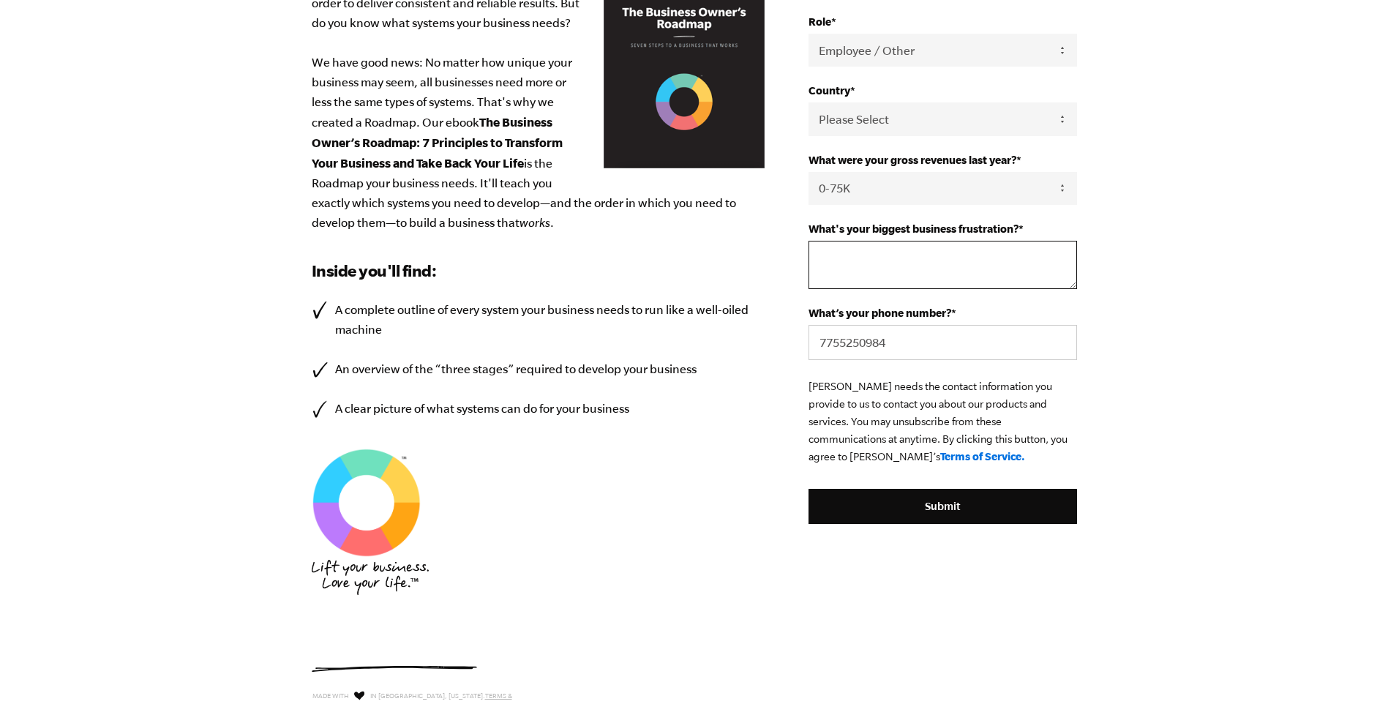
click at [869, 249] on textarea "What's your biggest business frustration? *" at bounding box center [942, 265] width 268 height 48
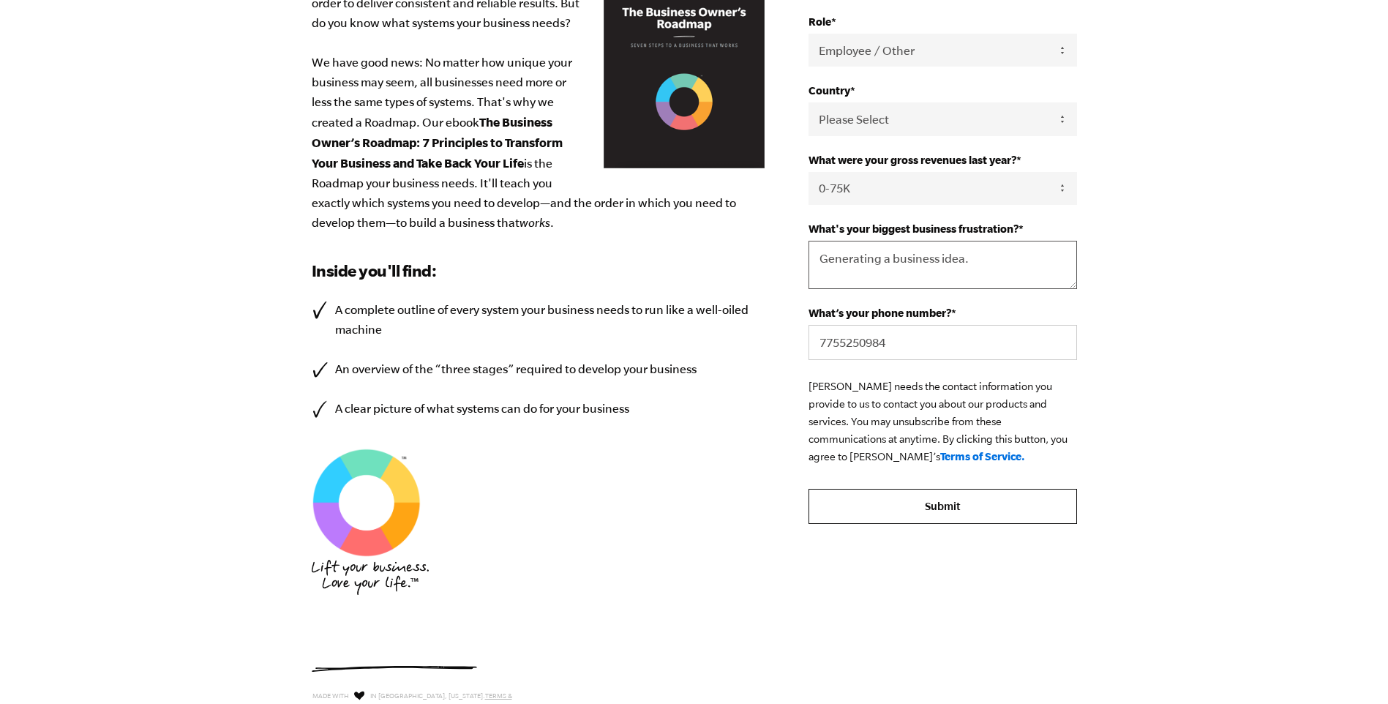
type textarea "Generating a business idea."
click at [929, 502] on input "Submit" at bounding box center [942, 506] width 268 height 35
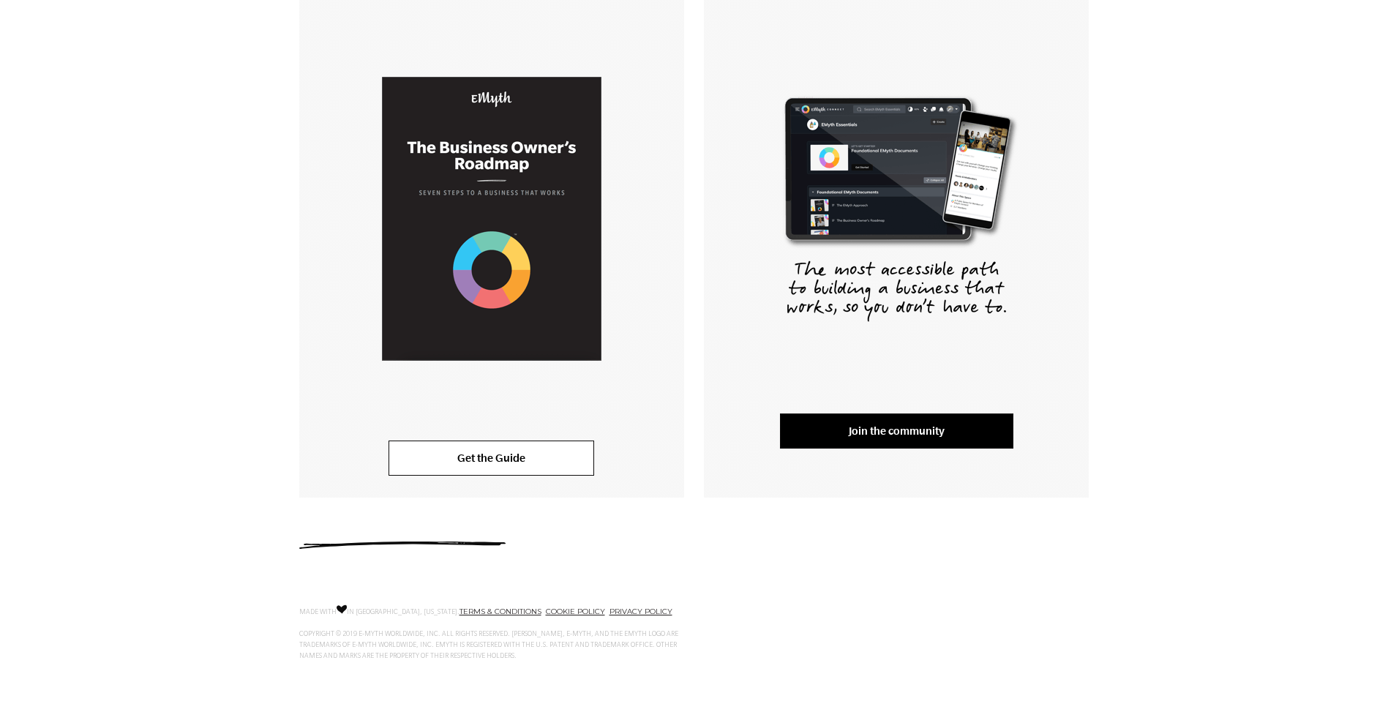
scroll to position [293, 0]
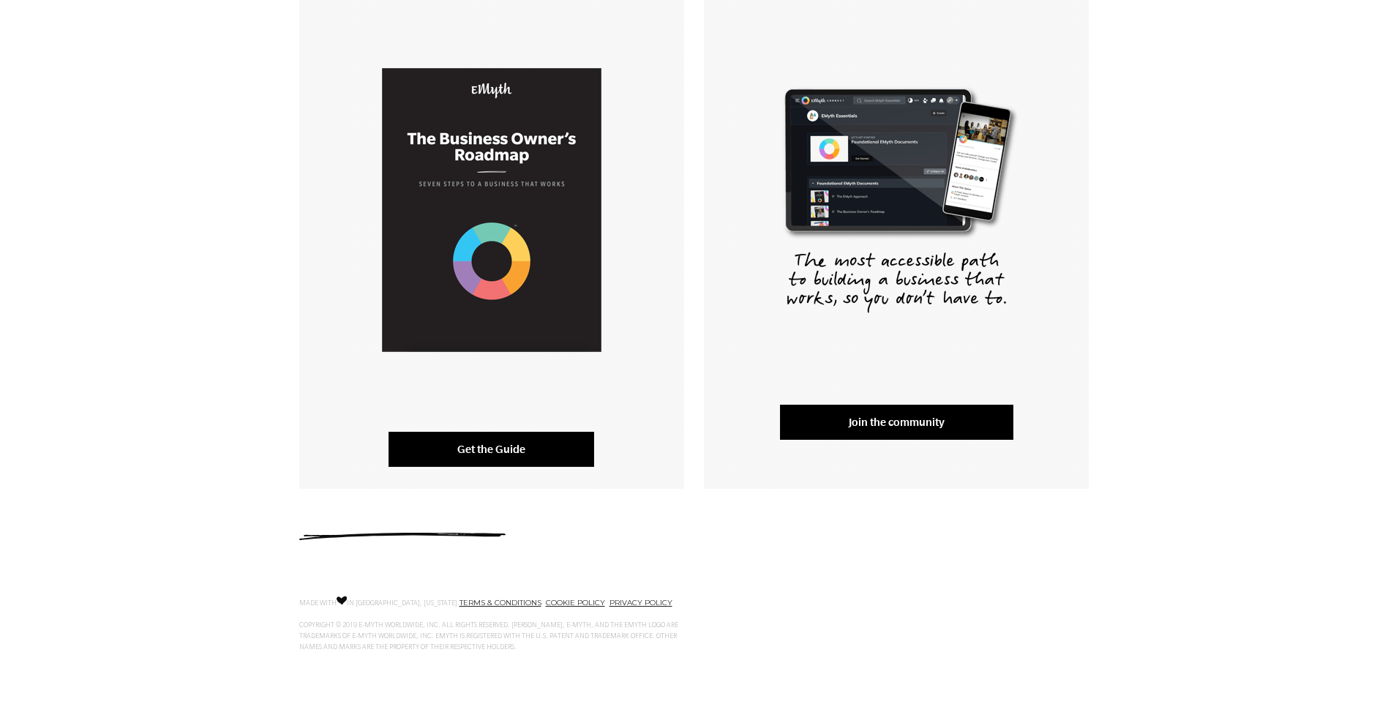
click at [435, 445] on link "Get the Guide" at bounding box center [491, 449] width 206 height 35
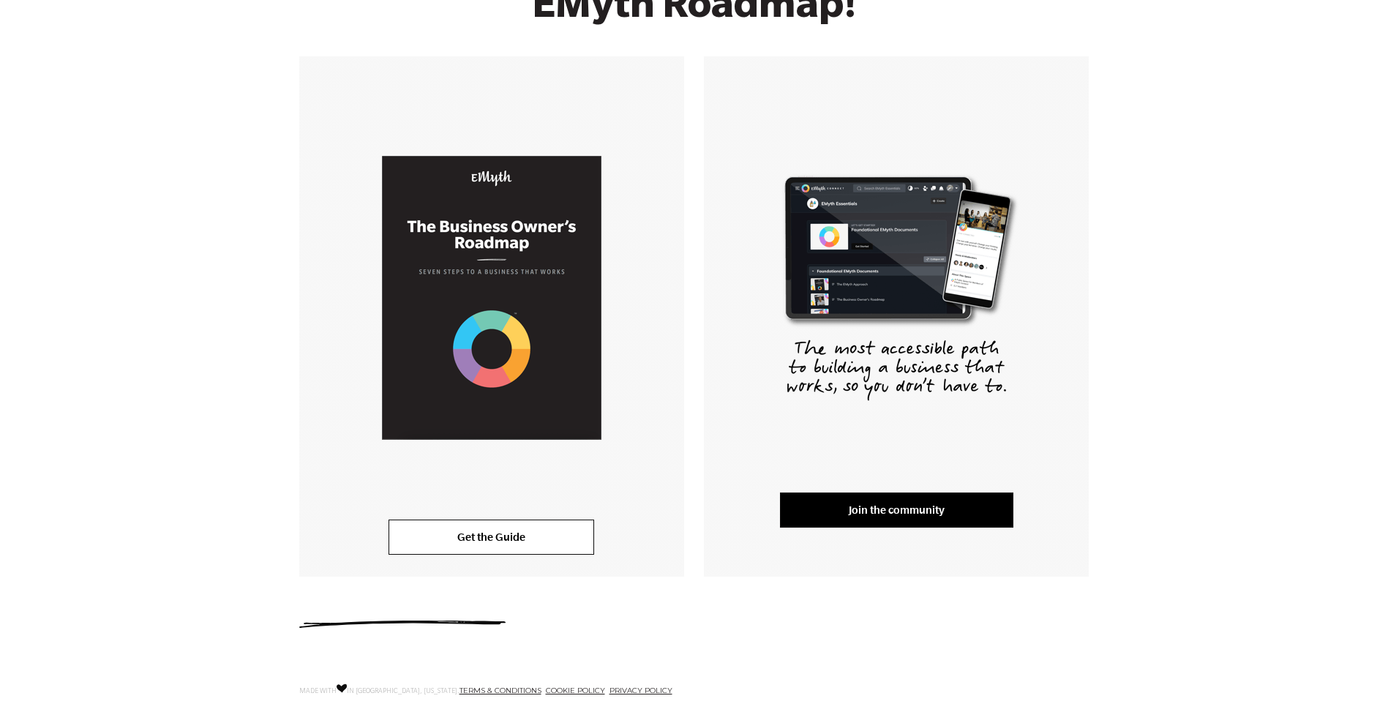
scroll to position [0, 0]
